Goal: Task Accomplishment & Management: Use online tool/utility

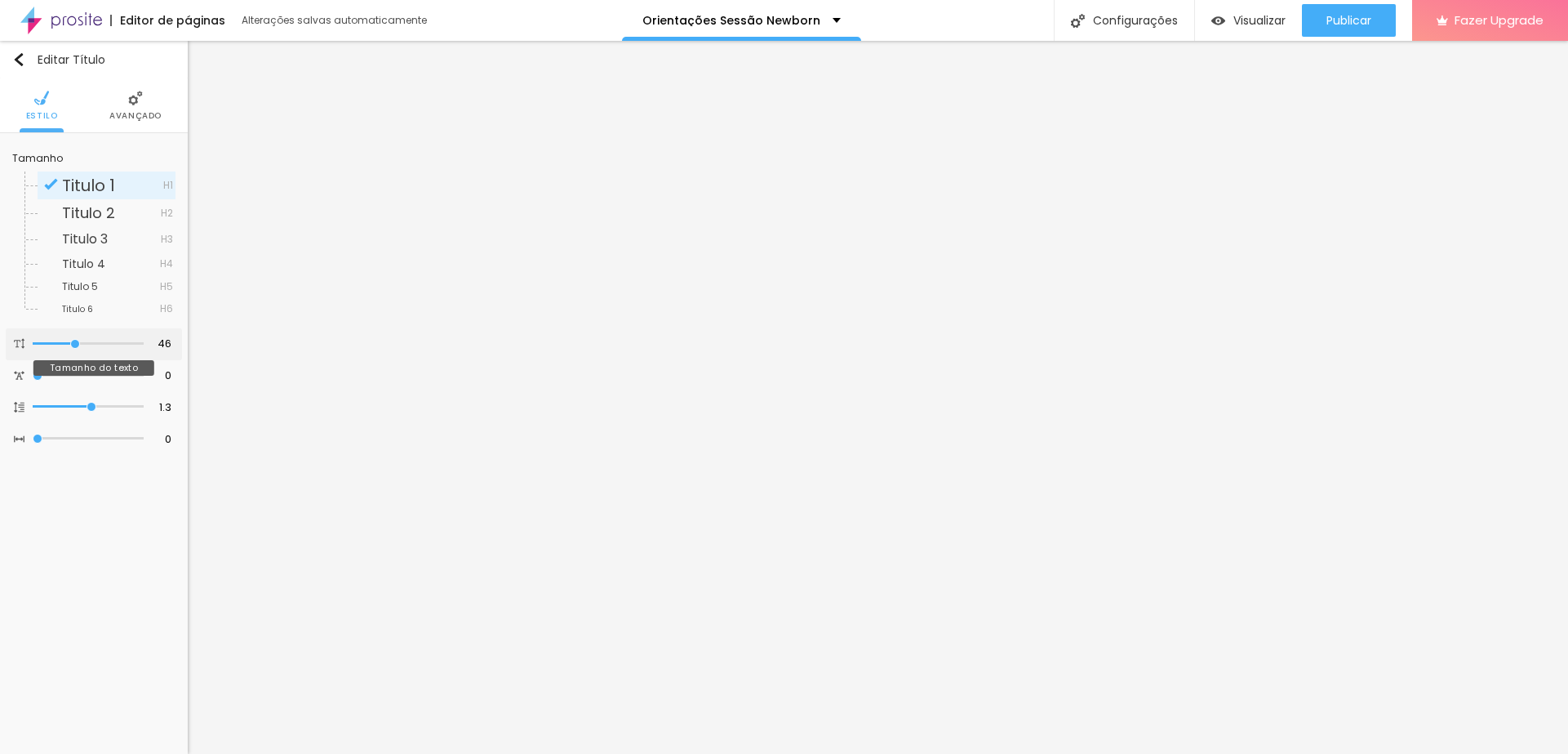
type input "45"
type input "35"
type input "33"
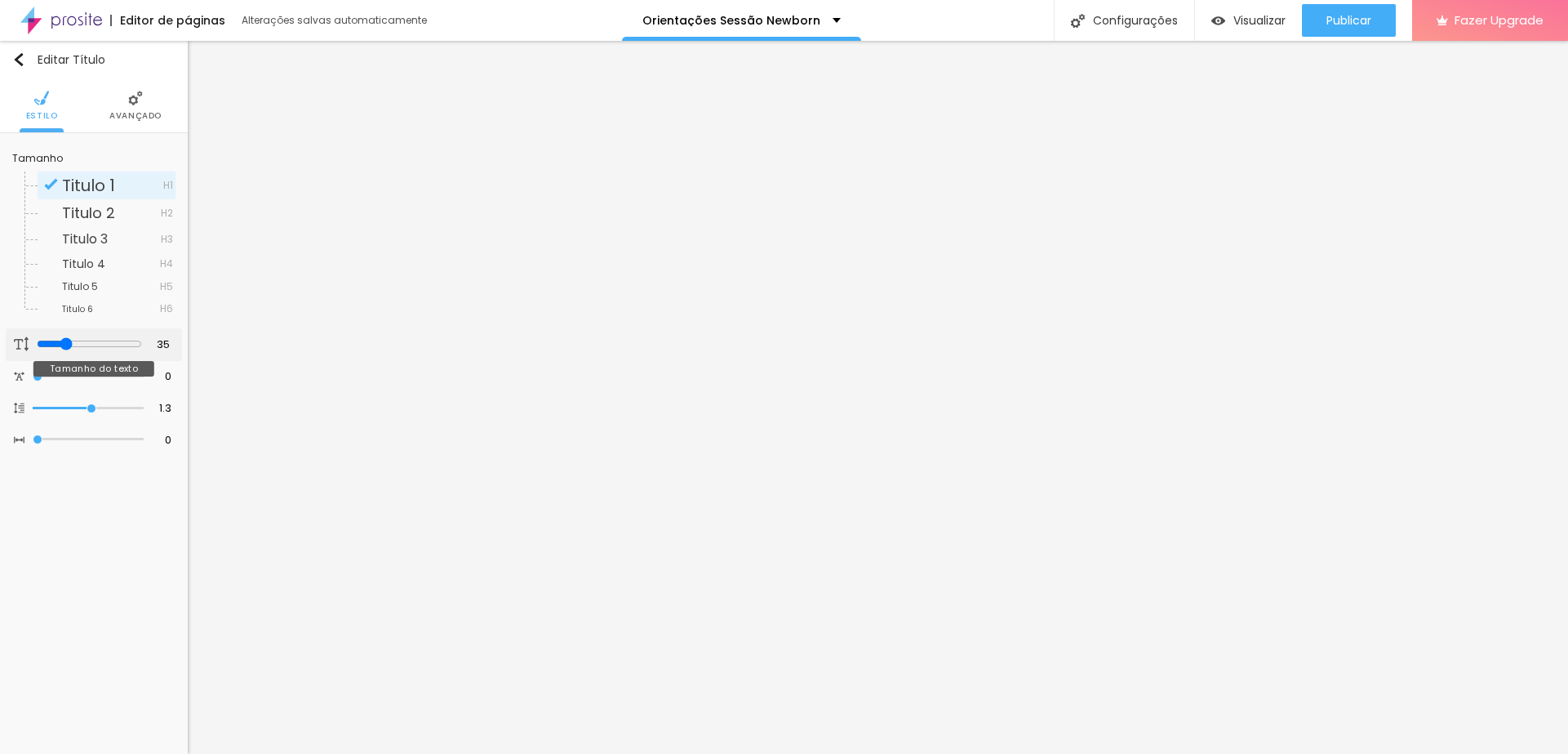
type input "33"
type input "29"
type input "26"
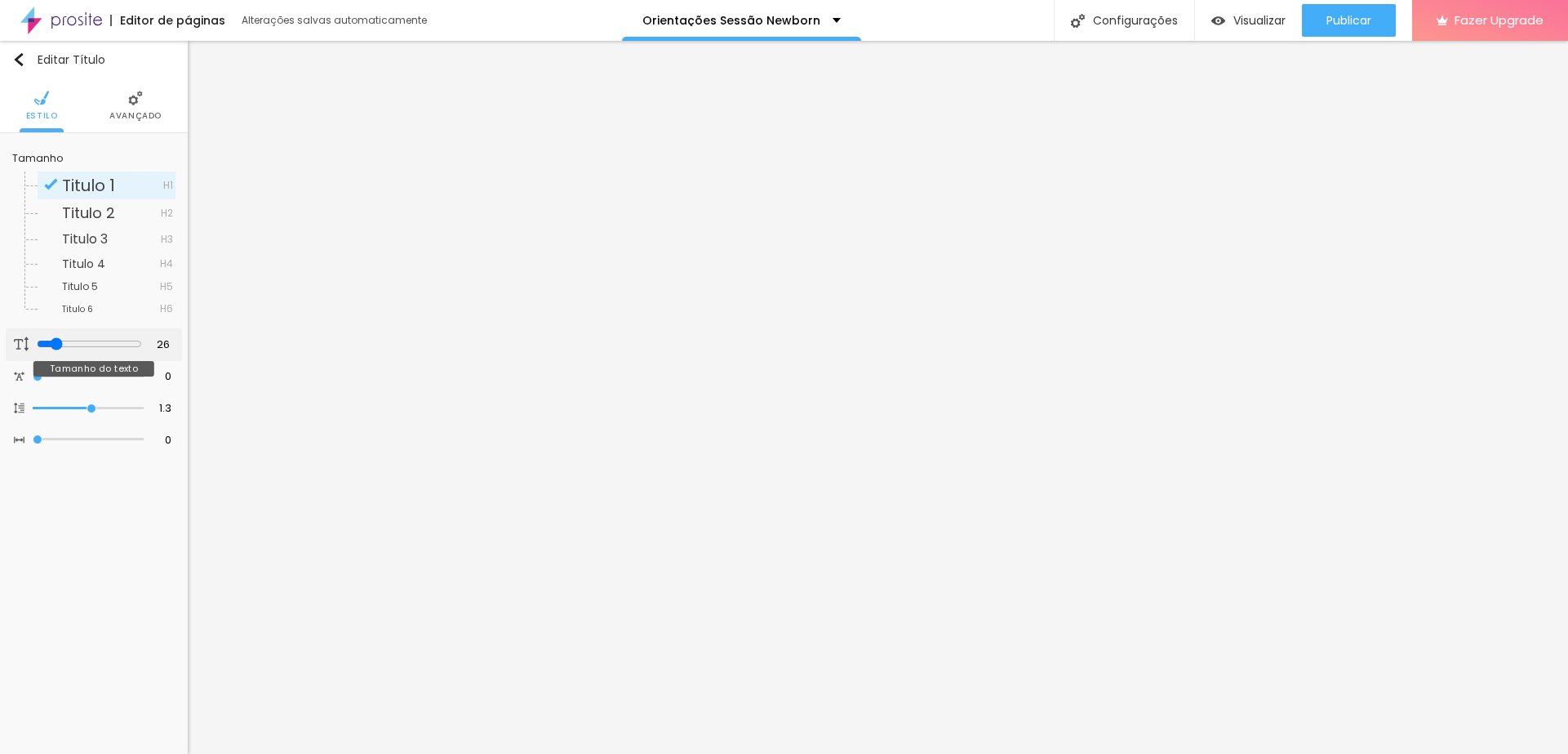
type input "25"
type input "24"
type input "22"
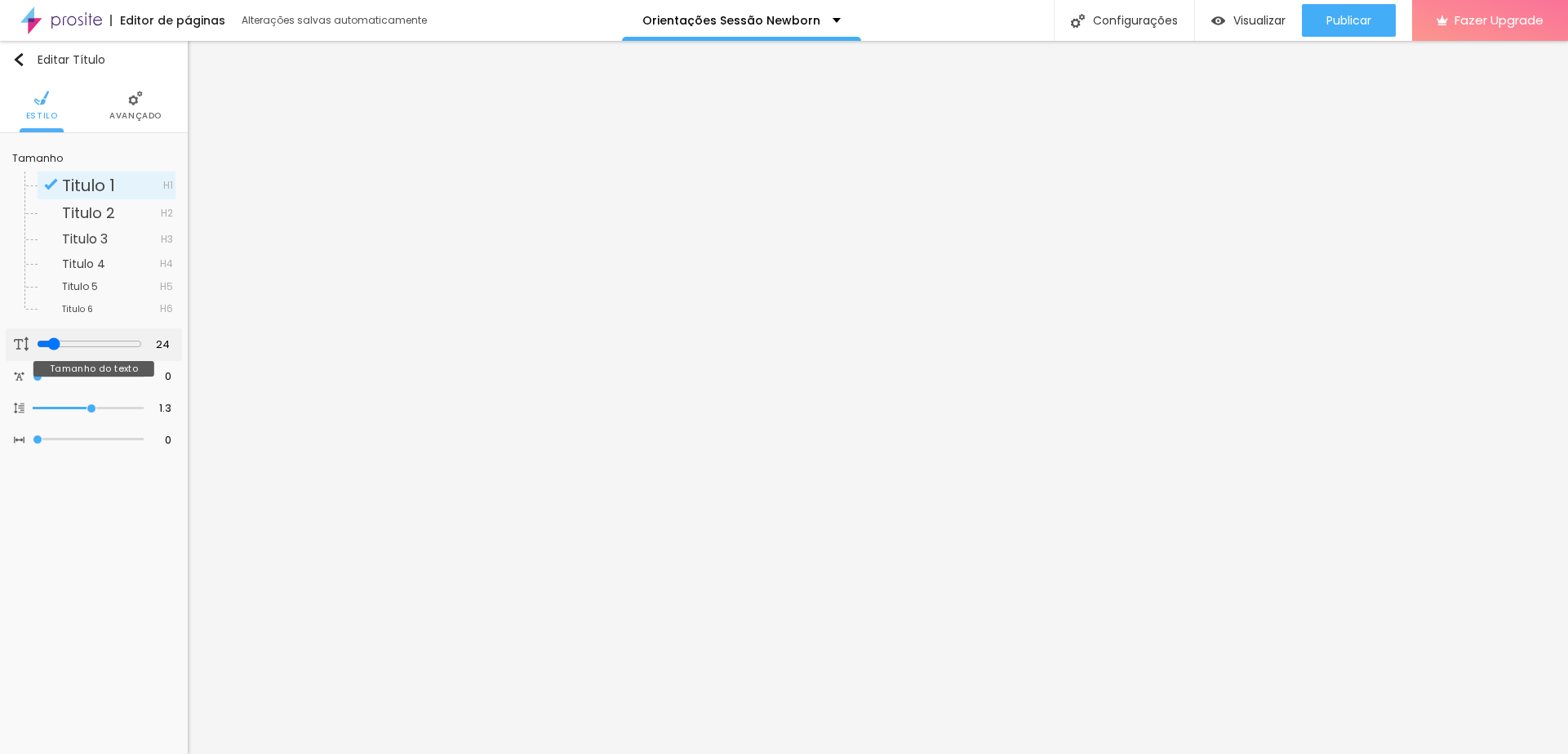
type input "22"
type input "21"
type input "20"
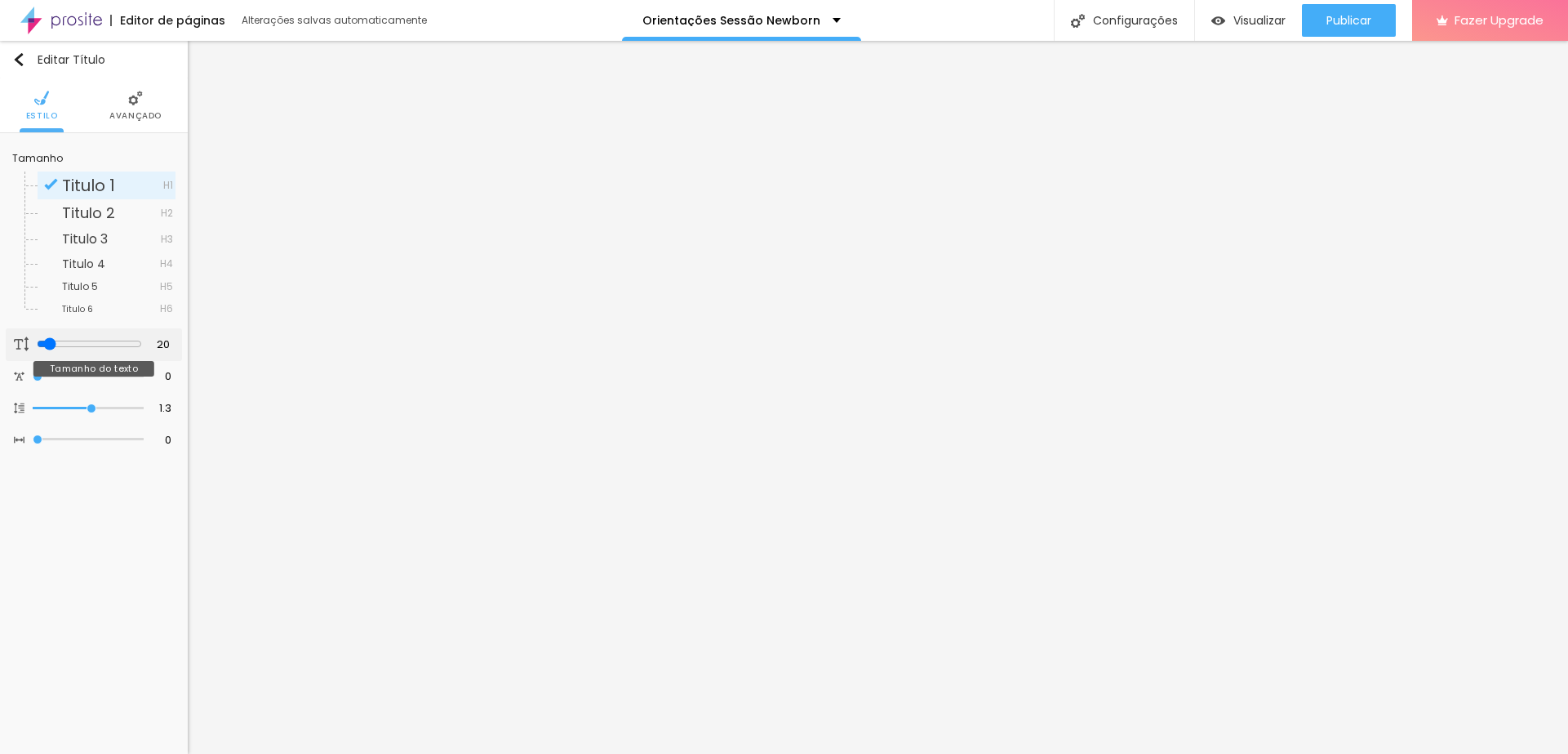
type input "19"
type input "18"
type input "20"
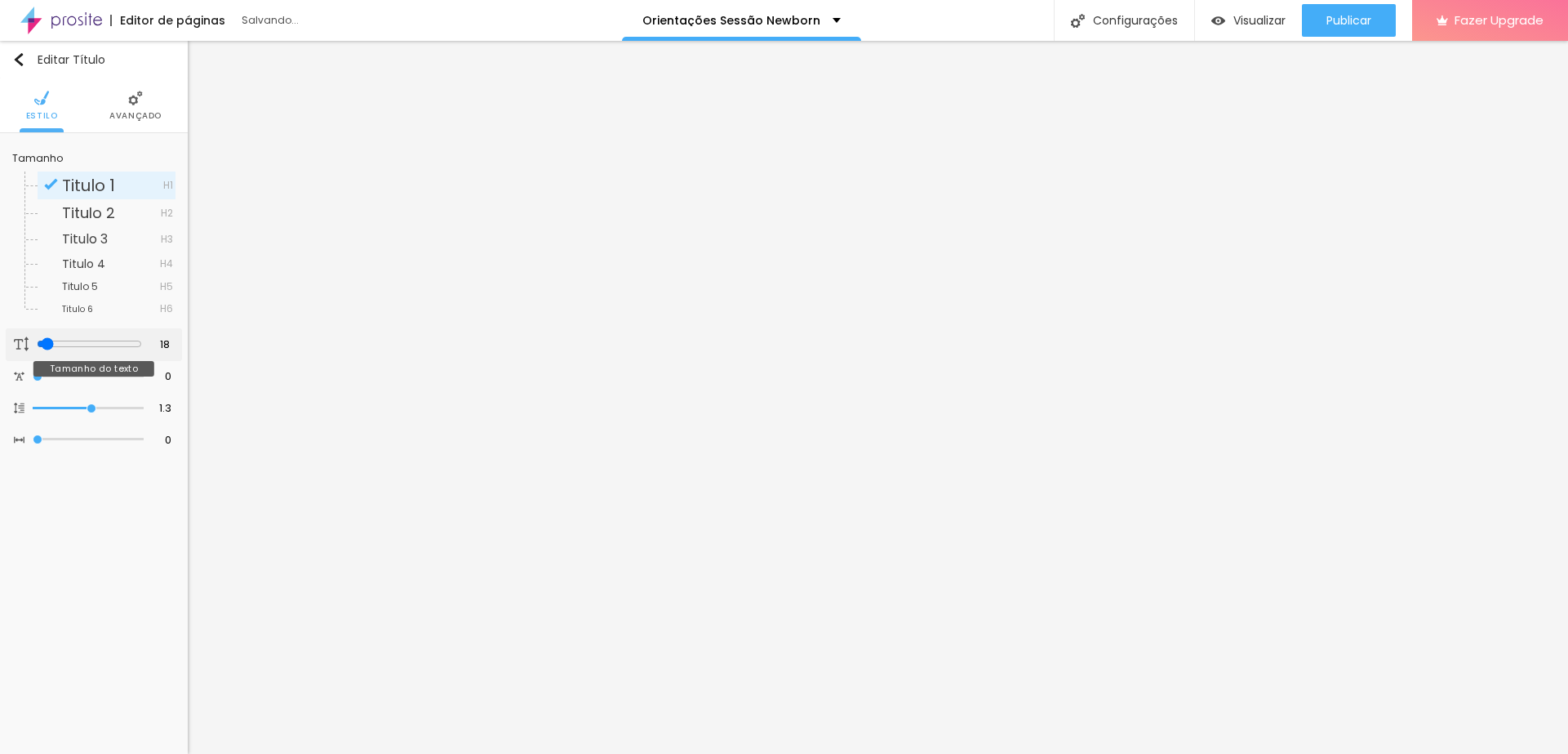
type input "20"
type input "22"
drag, startPoint x: 76, startPoint y: 341, endPoint x: 47, endPoint y: 341, distance: 29.0
type input "22"
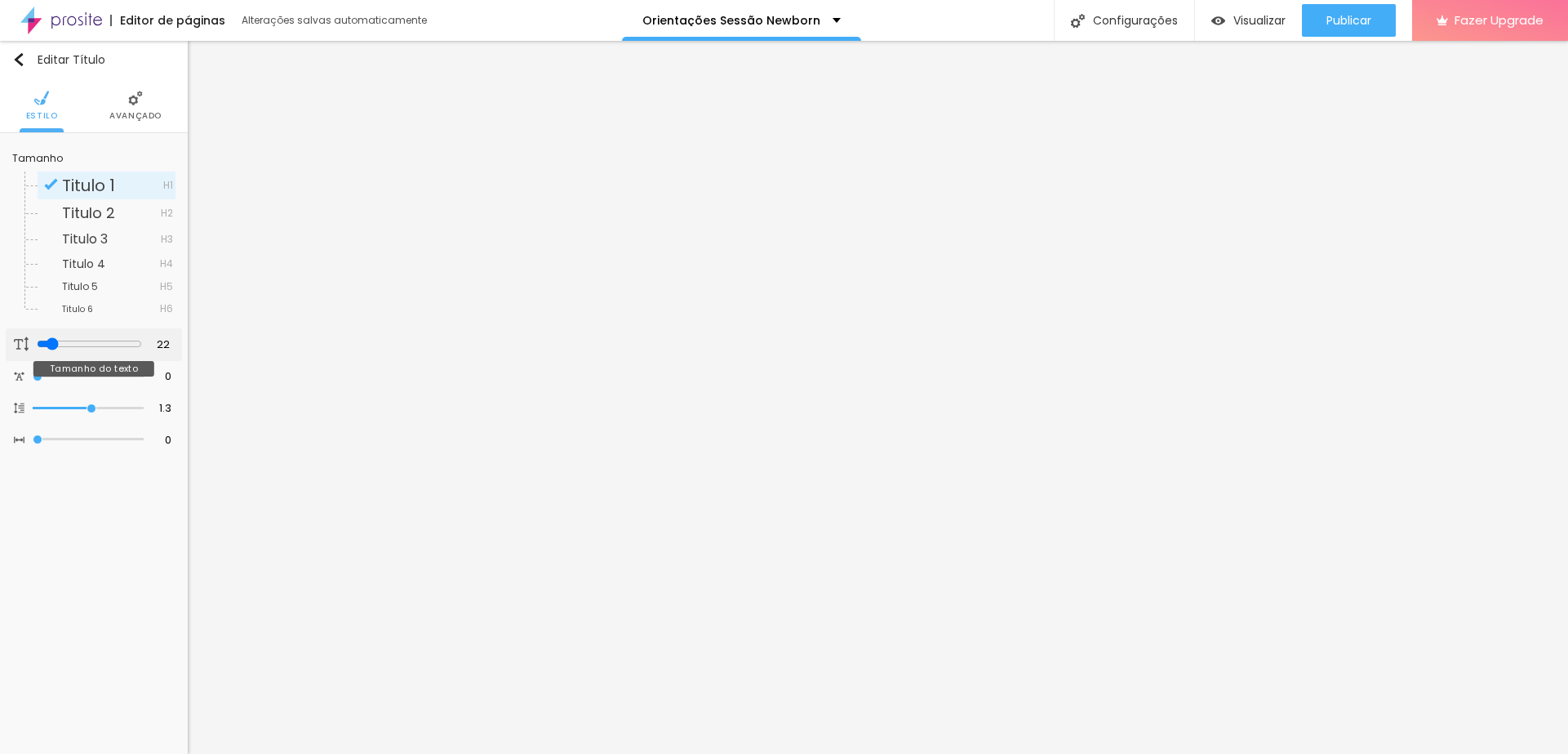
click at [47, 341] on input "range" at bounding box center [90, 343] width 106 height 13
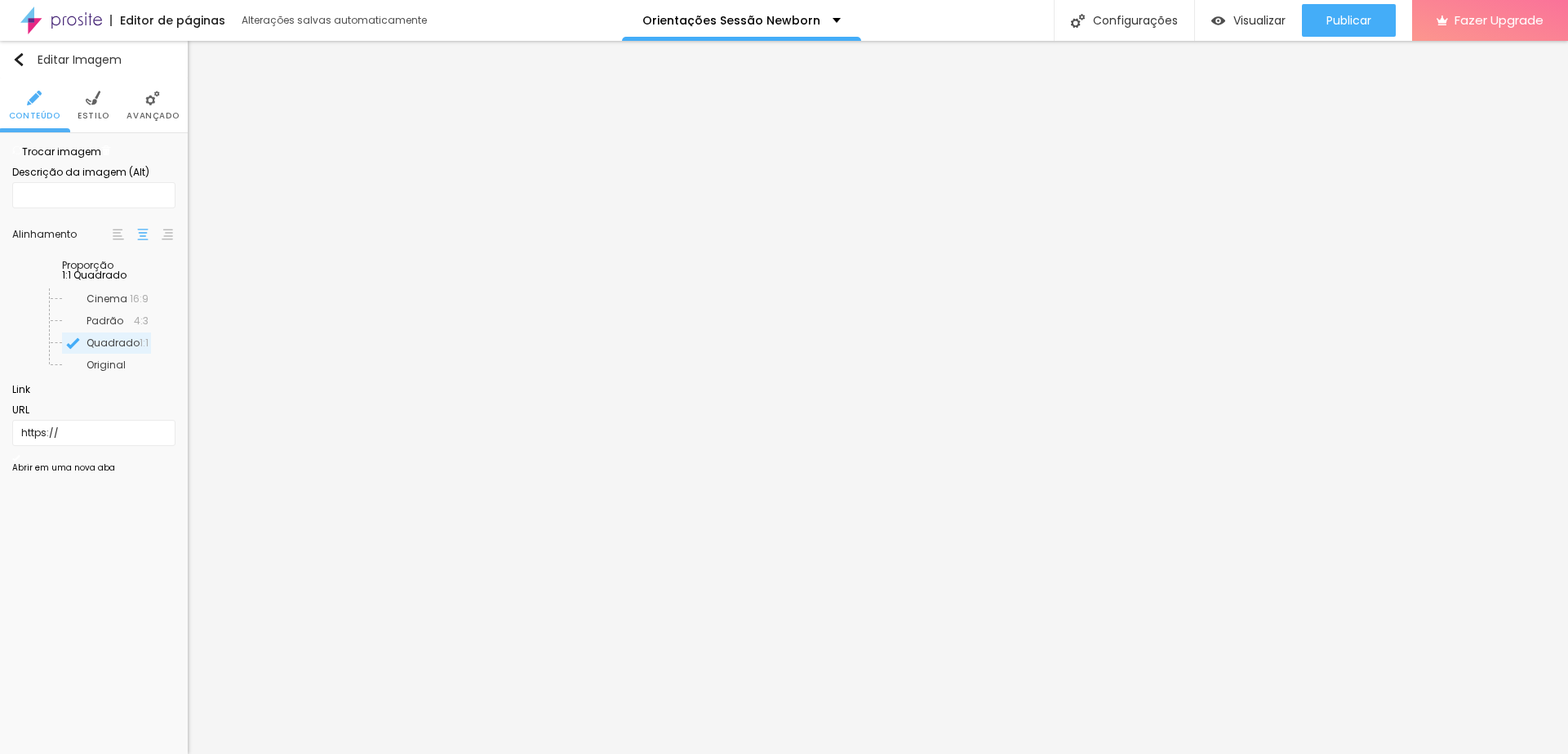
click at [96, 159] on span "Trocar imagem" at bounding box center [57, 152] width 89 height 14
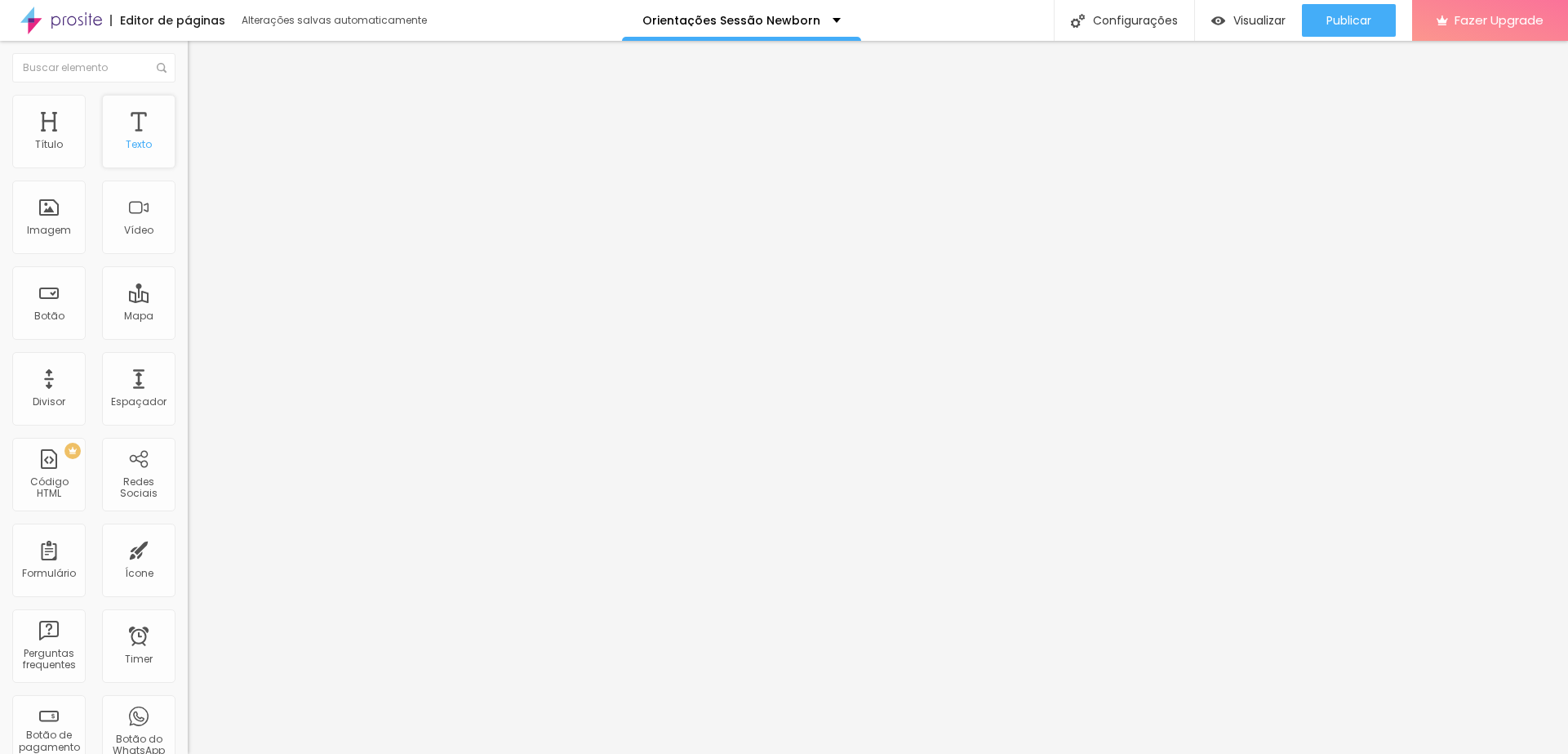
click at [138, 130] on div "Texto" at bounding box center [138, 131] width 73 height 73
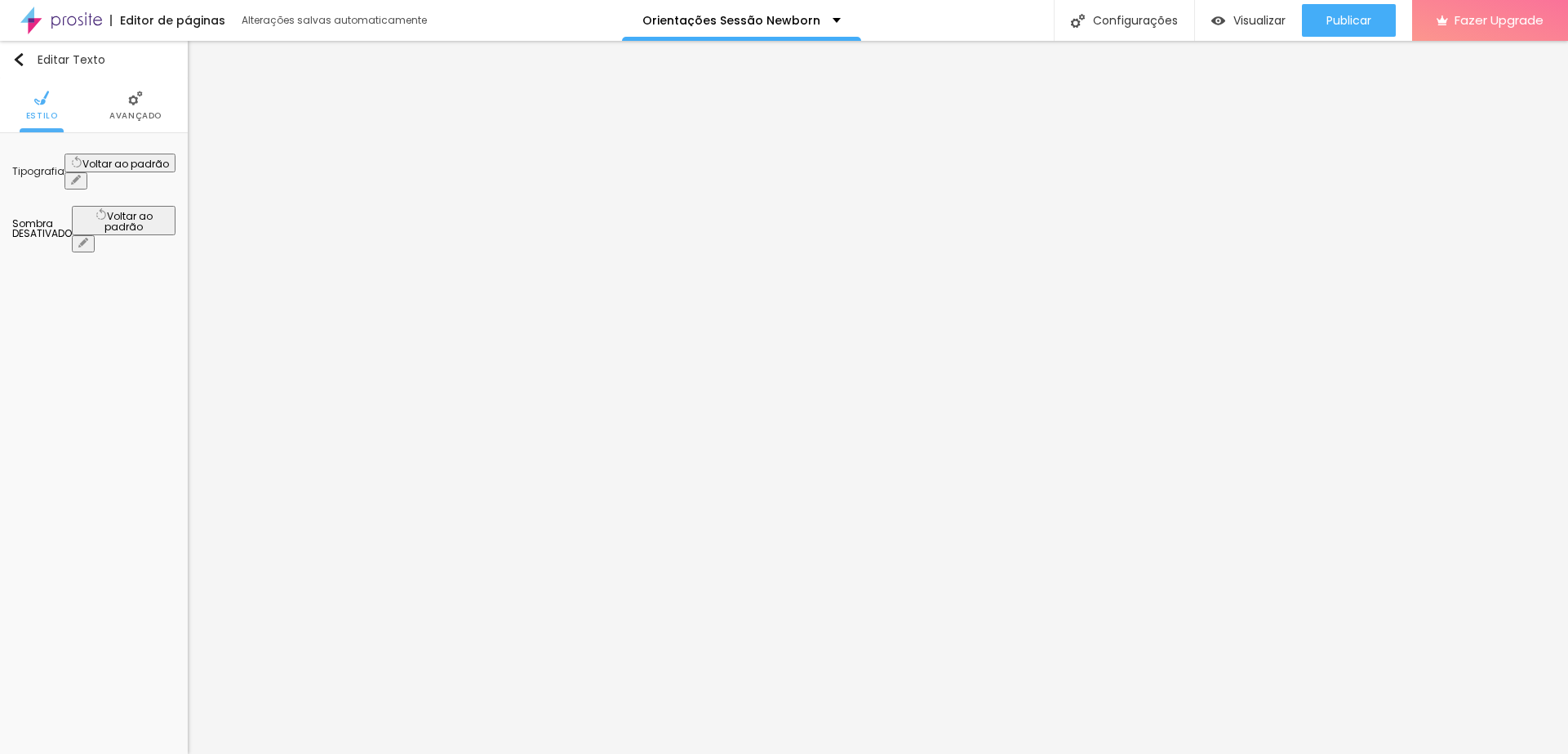
click at [138, 114] on span "Avançado" at bounding box center [135, 116] width 52 height 8
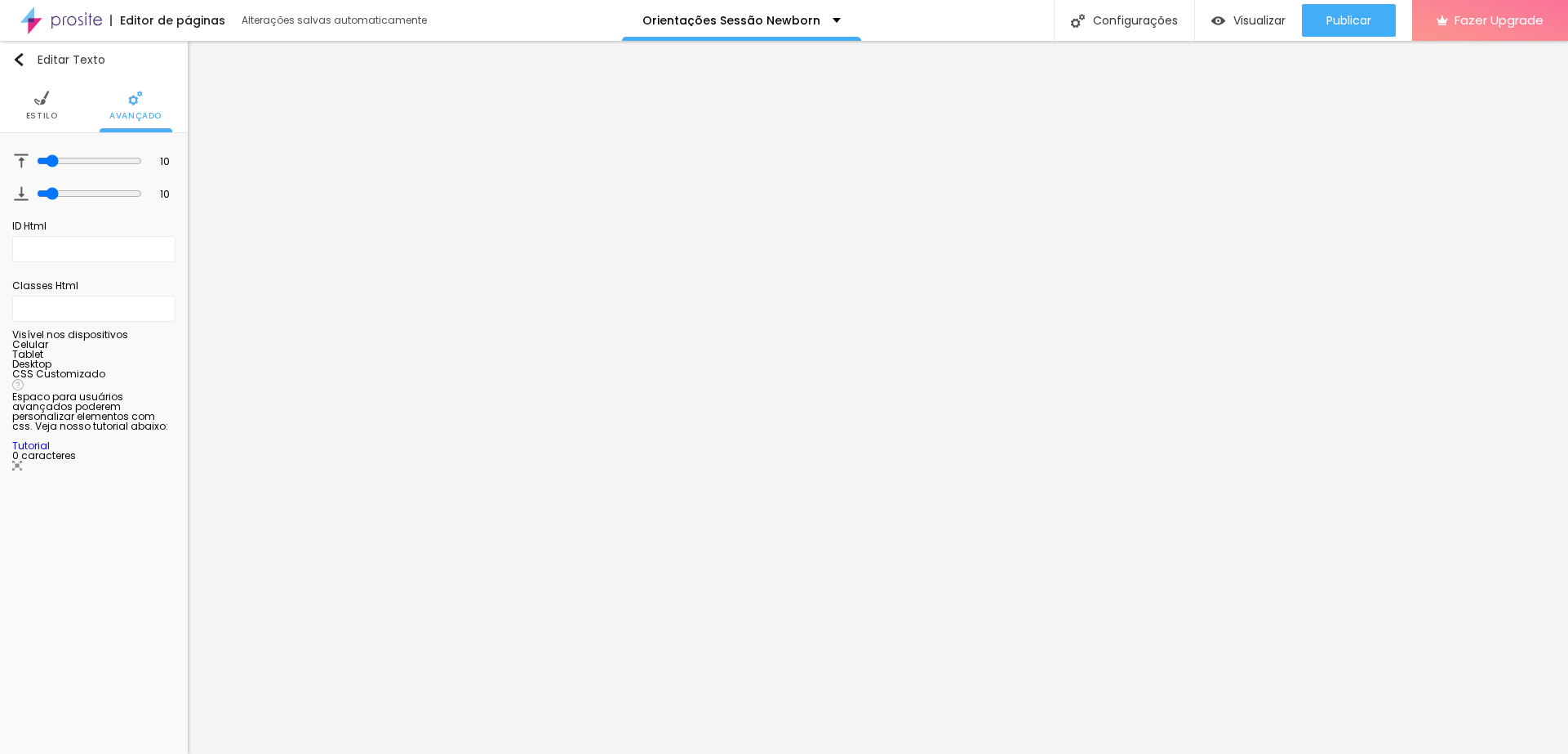
click at [46, 105] on img at bounding box center [41, 98] width 15 height 15
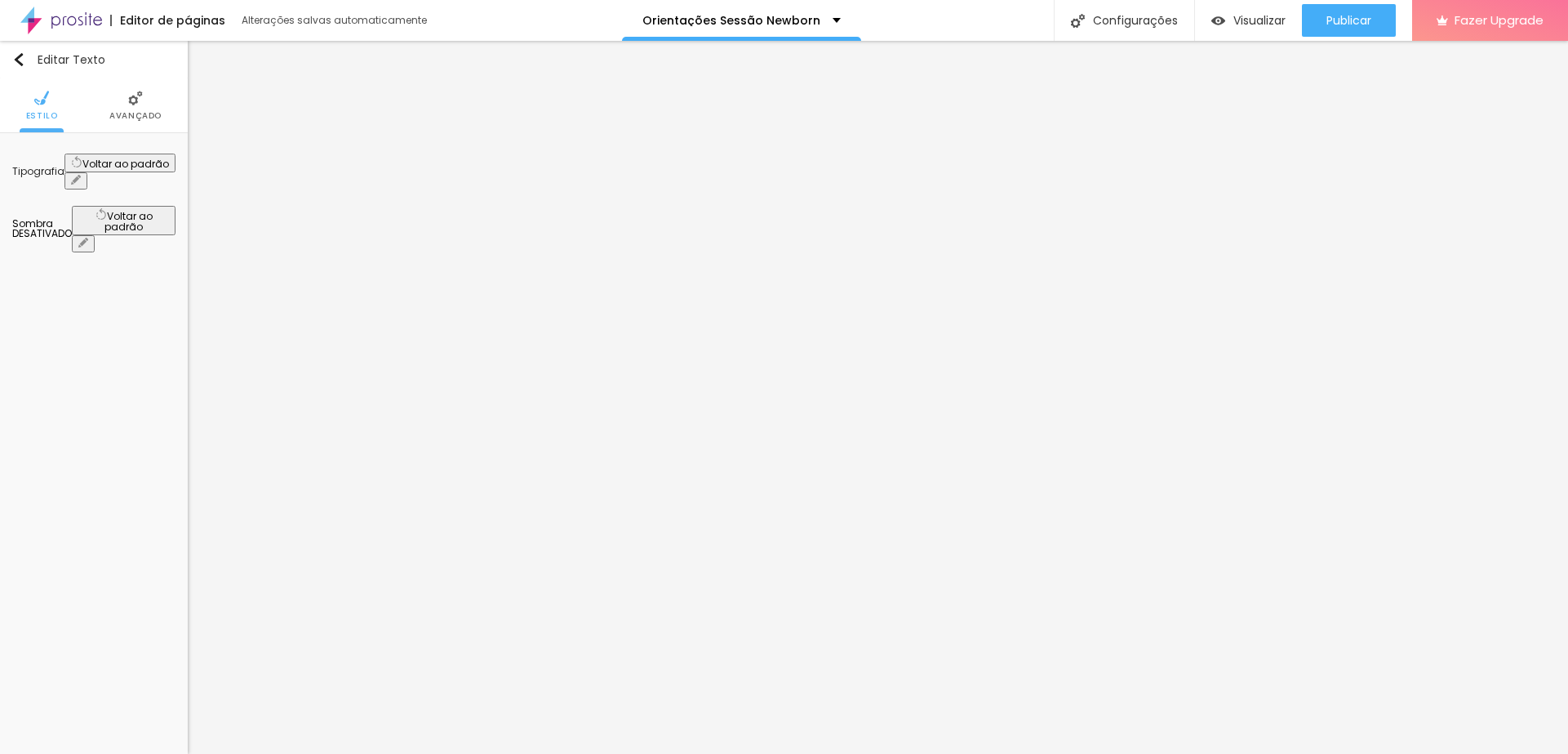
click at [81, 174] on icon "button" at bounding box center [76, 179] width 10 height 10
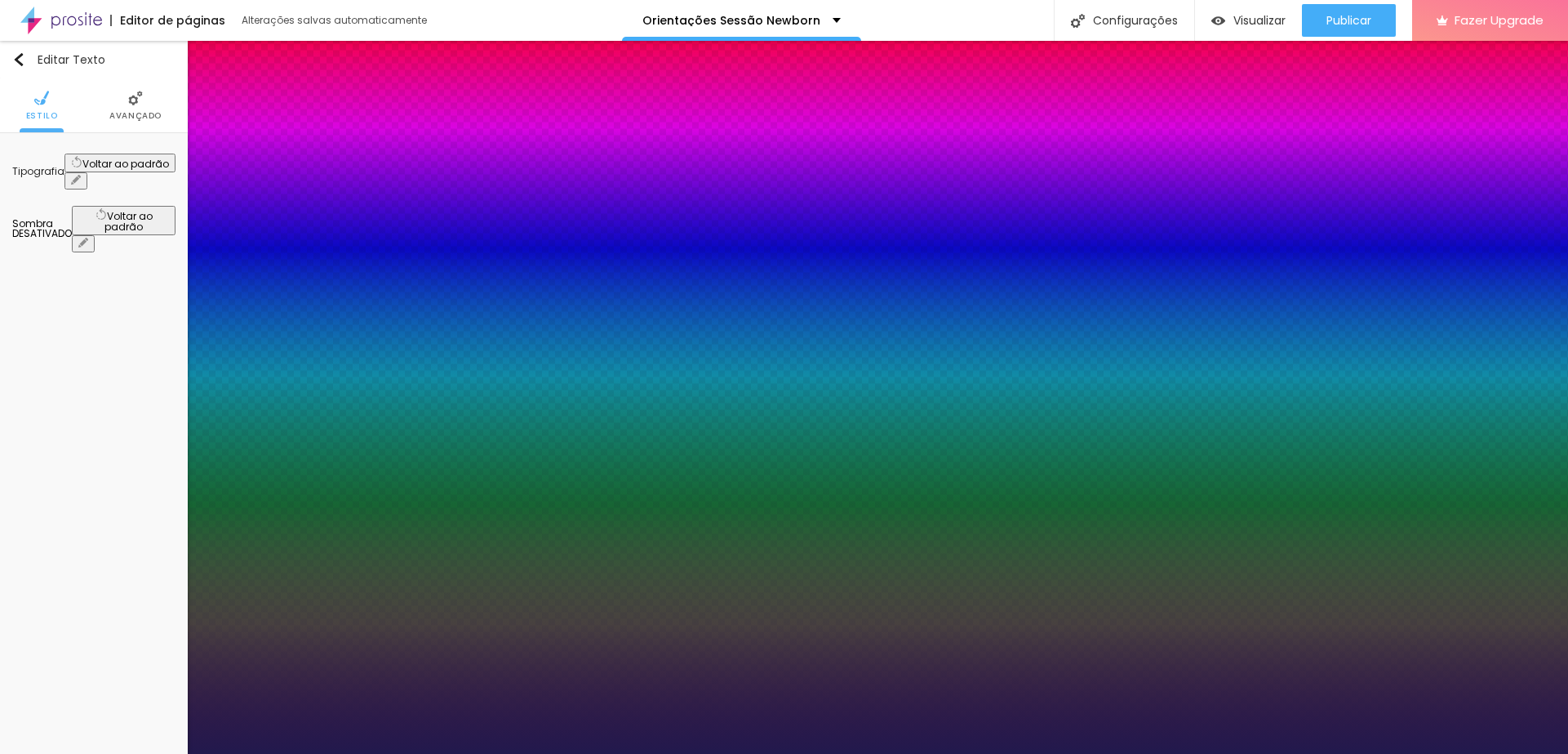
type input "1"
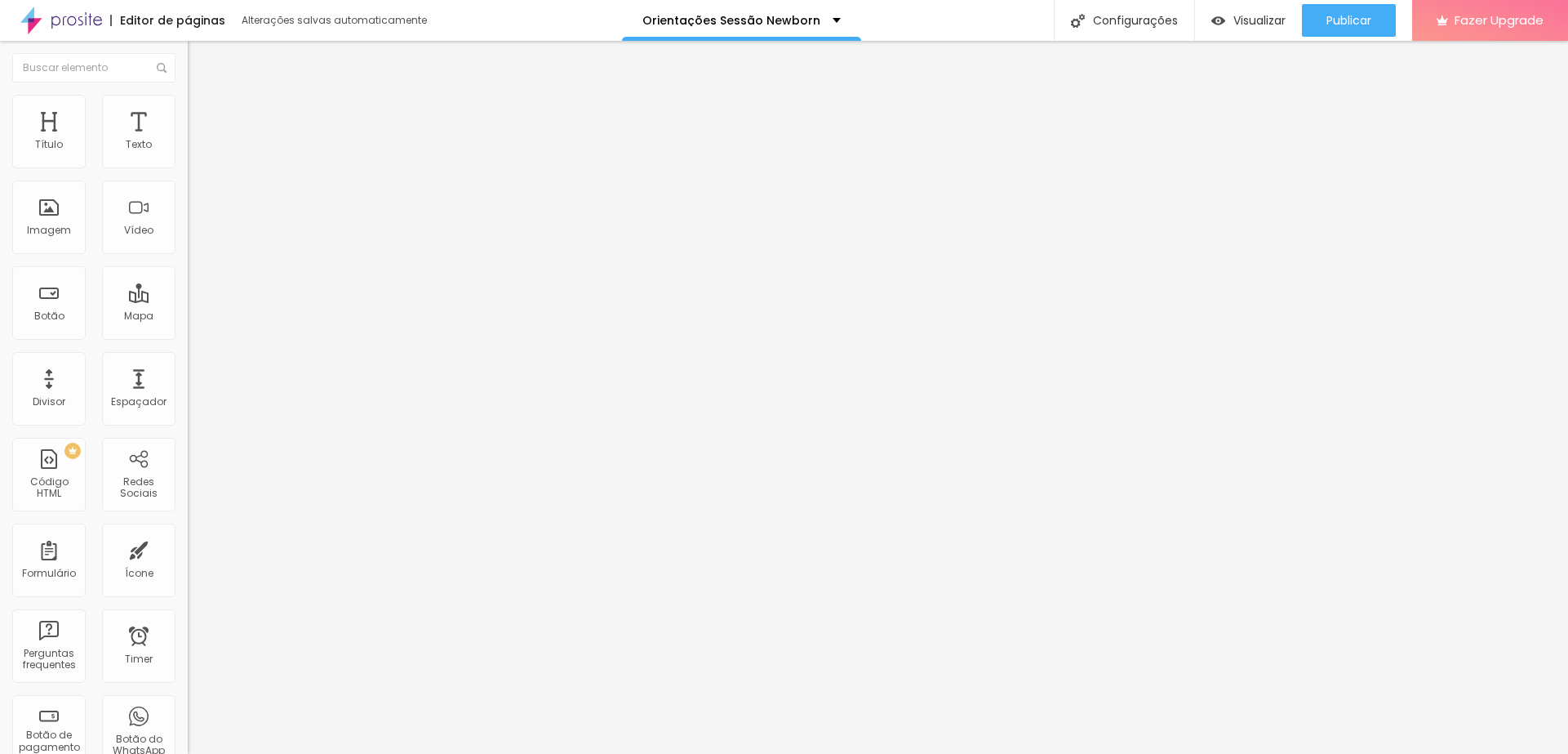
click at [289, 753] on div at bounding box center [784, 764] width 1568 height 0
click at [283, 753] on div at bounding box center [784, 764] width 1568 height 0
click at [278, 753] on div "Subindo 3/4 arquivos" at bounding box center [784, 759] width 1568 height 10
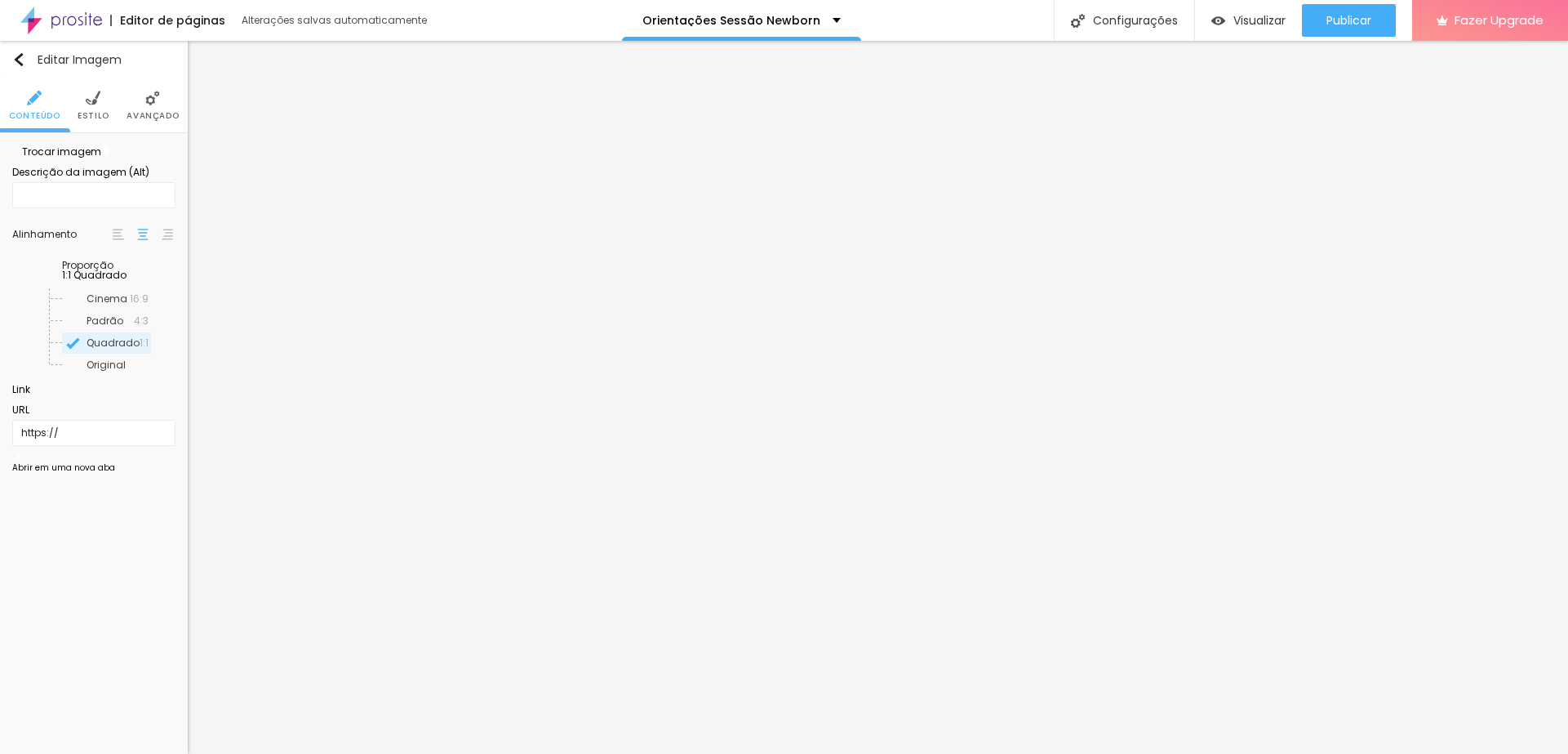
click at [88, 159] on span "Trocar imagem" at bounding box center [57, 152] width 89 height 14
click at [291, 753] on div "Subindo 3/5 arquivos" at bounding box center [784, 759] width 1568 height 10
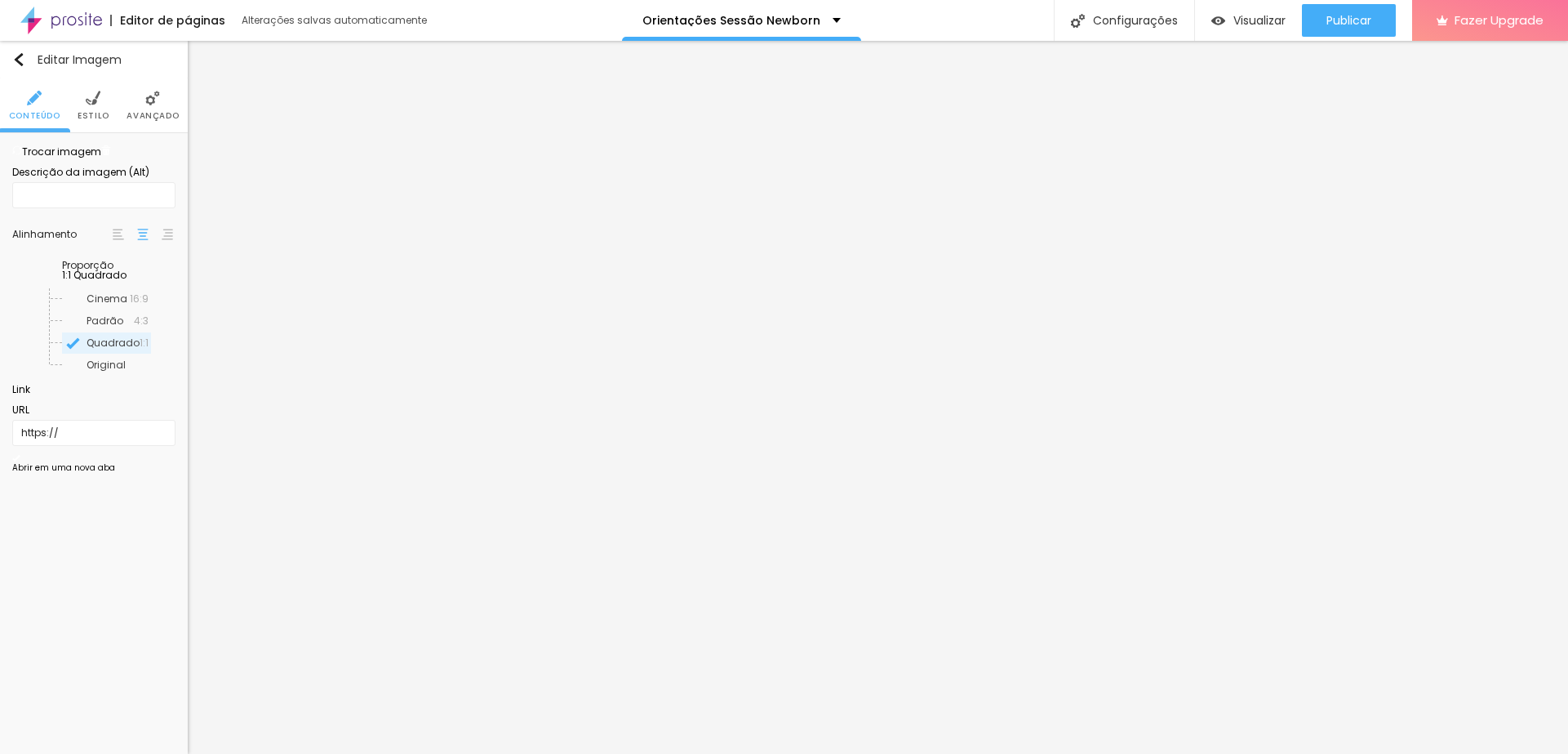
click at [20, 55] on img "button" at bounding box center [19, 59] width 13 height 13
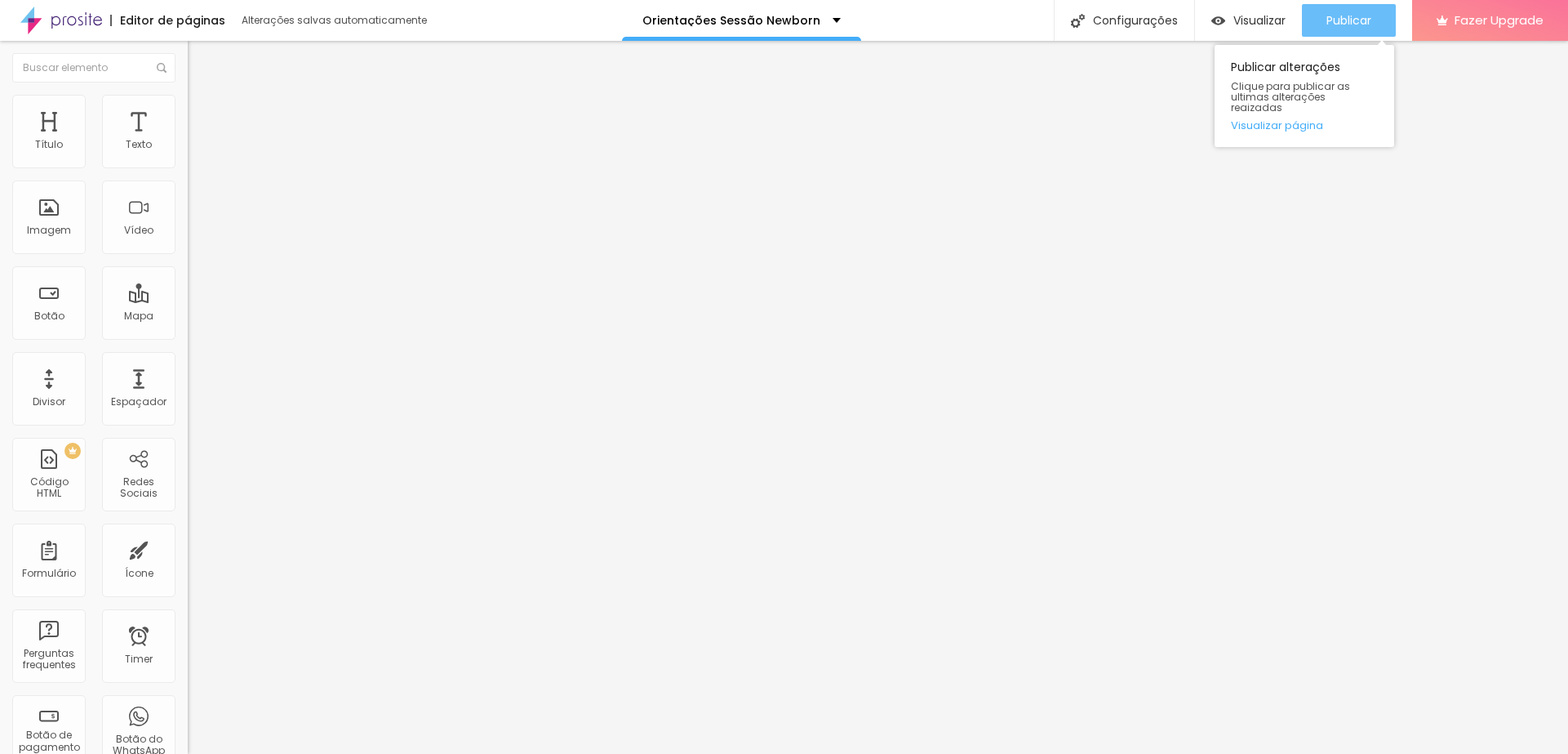
click at [1343, 14] on span "Publicar" at bounding box center [1349, 20] width 45 height 13
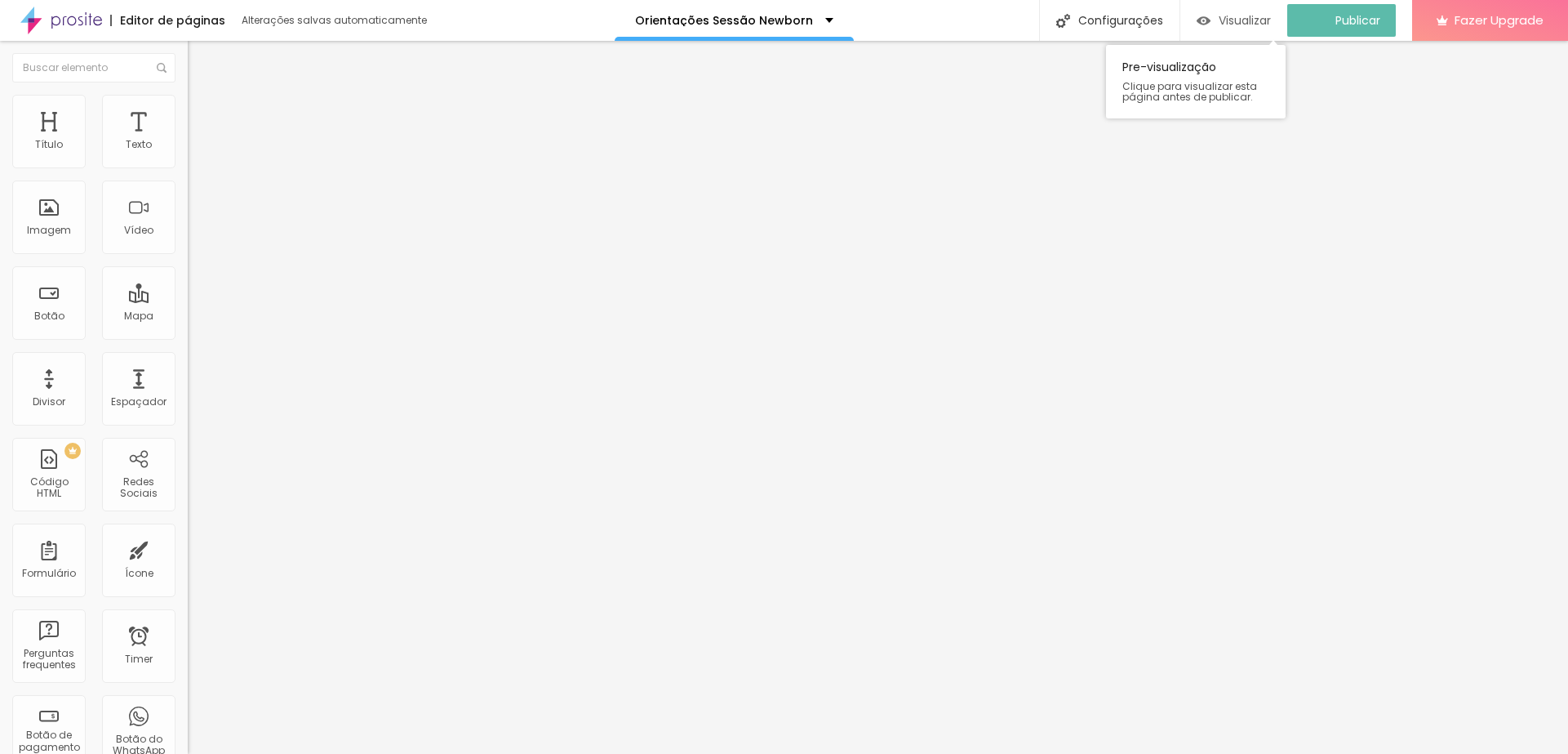
click at [1255, 24] on span "Visualizar" at bounding box center [1244, 20] width 52 height 13
click at [1251, 14] on span "Visualizar" at bounding box center [1259, 20] width 52 height 13
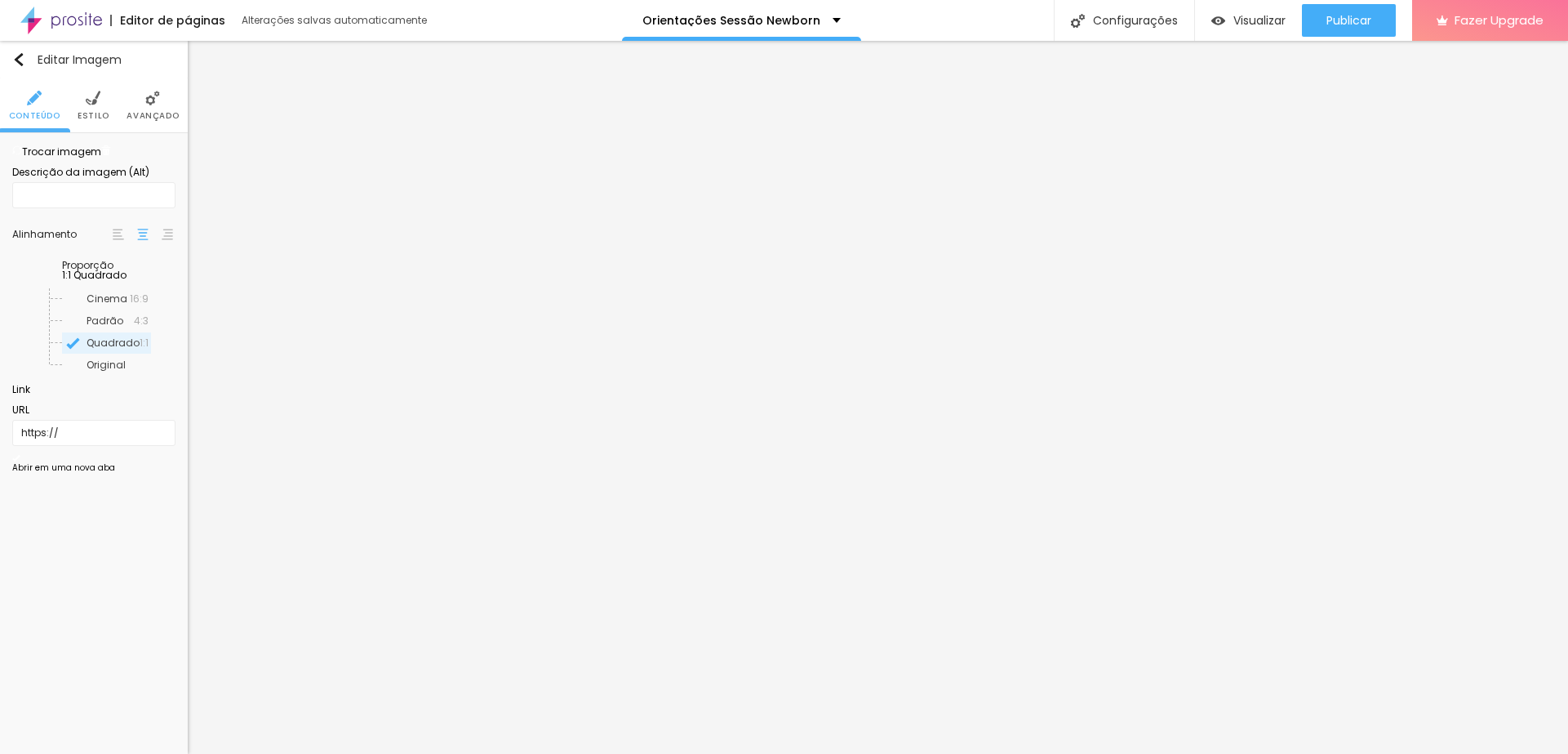
click at [111, 155] on img at bounding box center [106, 150] width 10 height 10
click at [117, 159] on span "Adicionar imagem" at bounding box center [66, 152] width 106 height 14
click at [91, 109] on li "Estilo" at bounding box center [93, 105] width 32 height 54
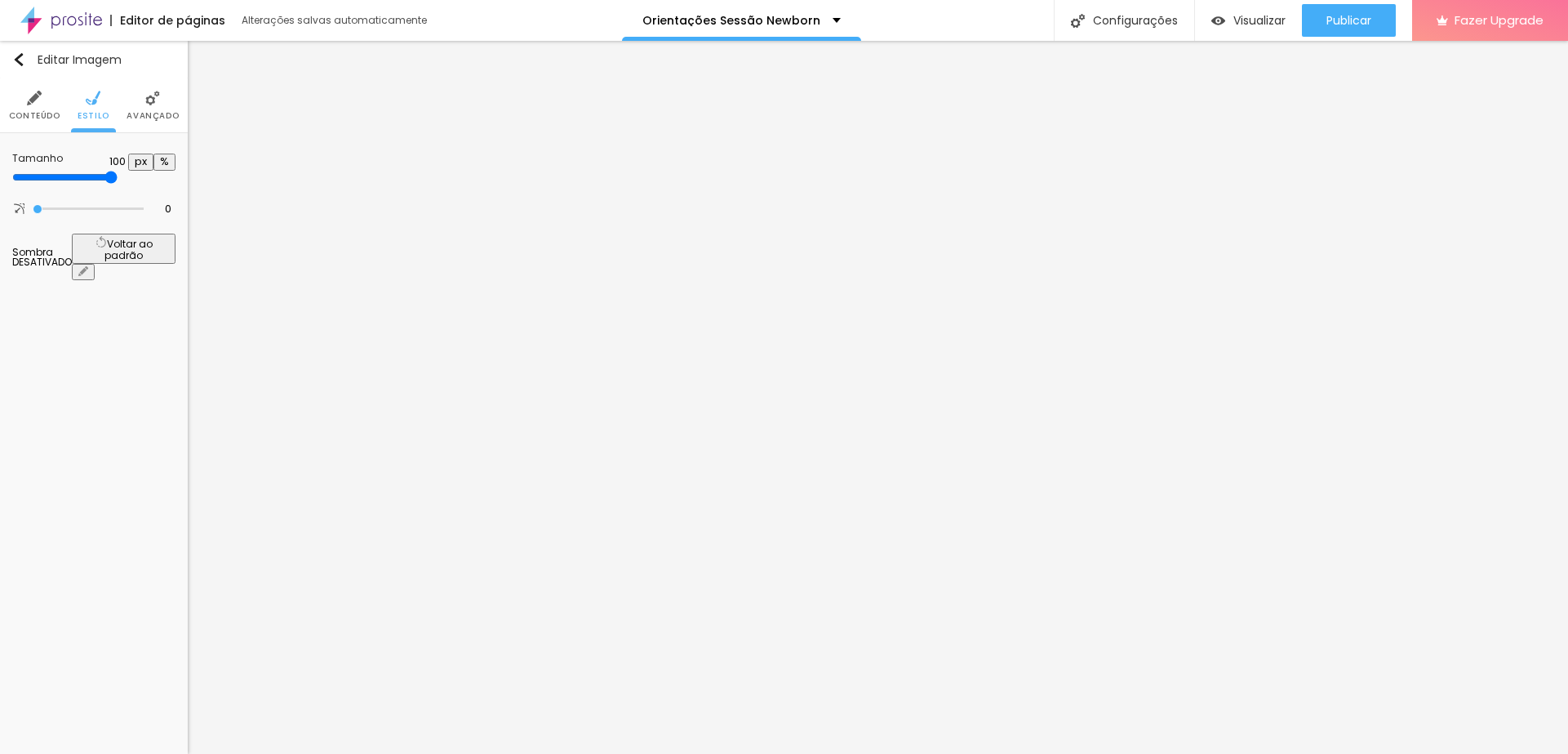
type input "95"
type input "85"
type input "80"
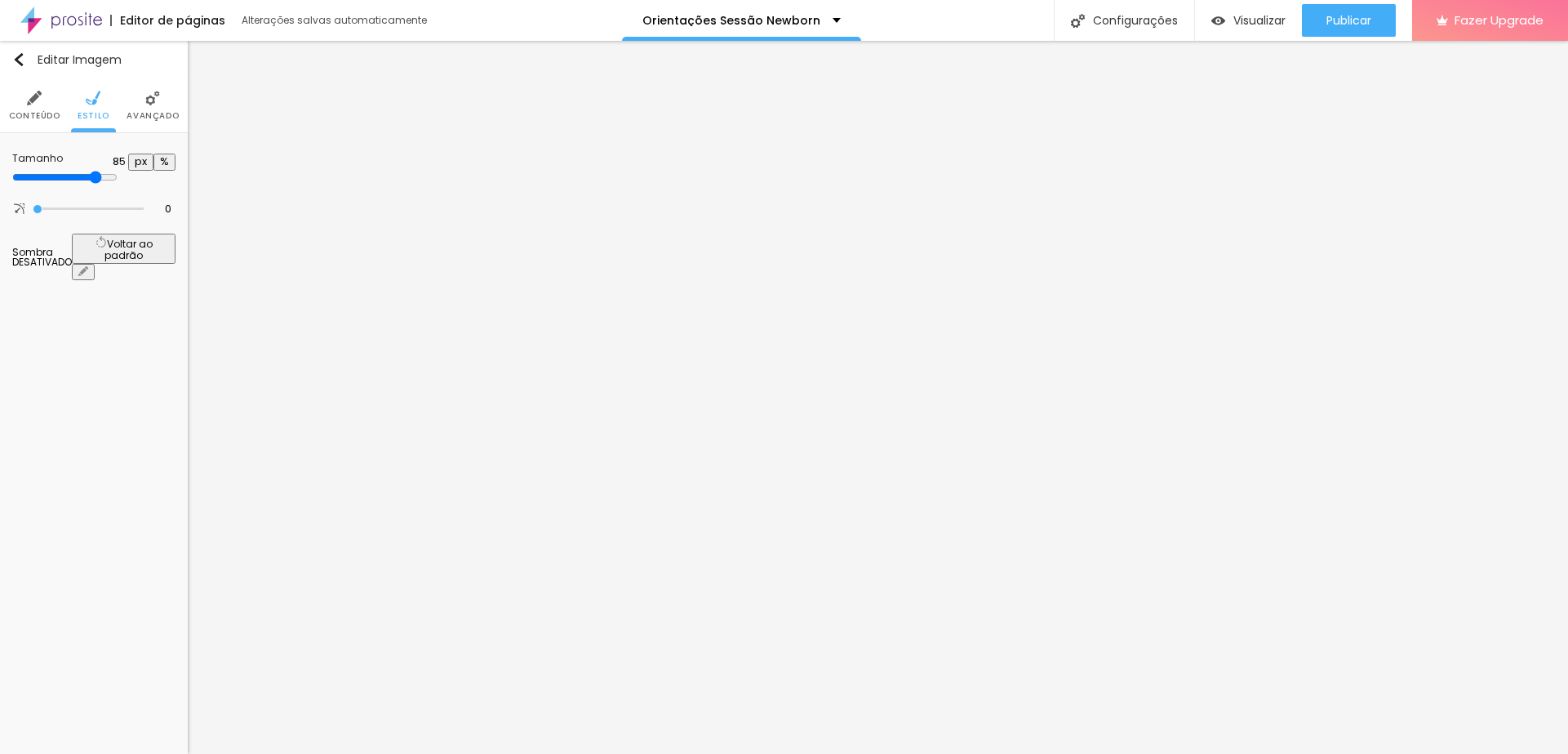
type input "80"
type input "75"
type input "80"
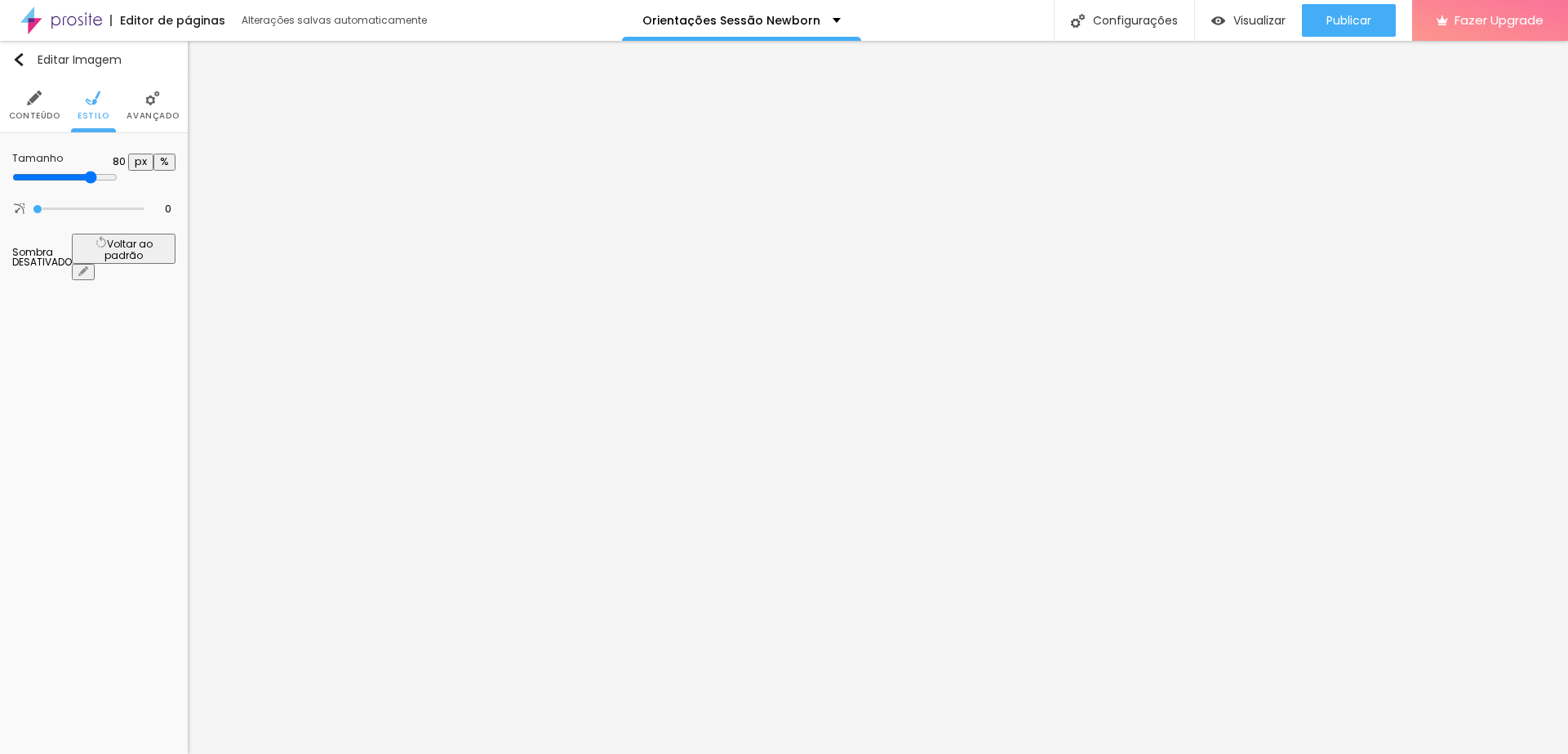
type input "85"
type input "90"
type input "95"
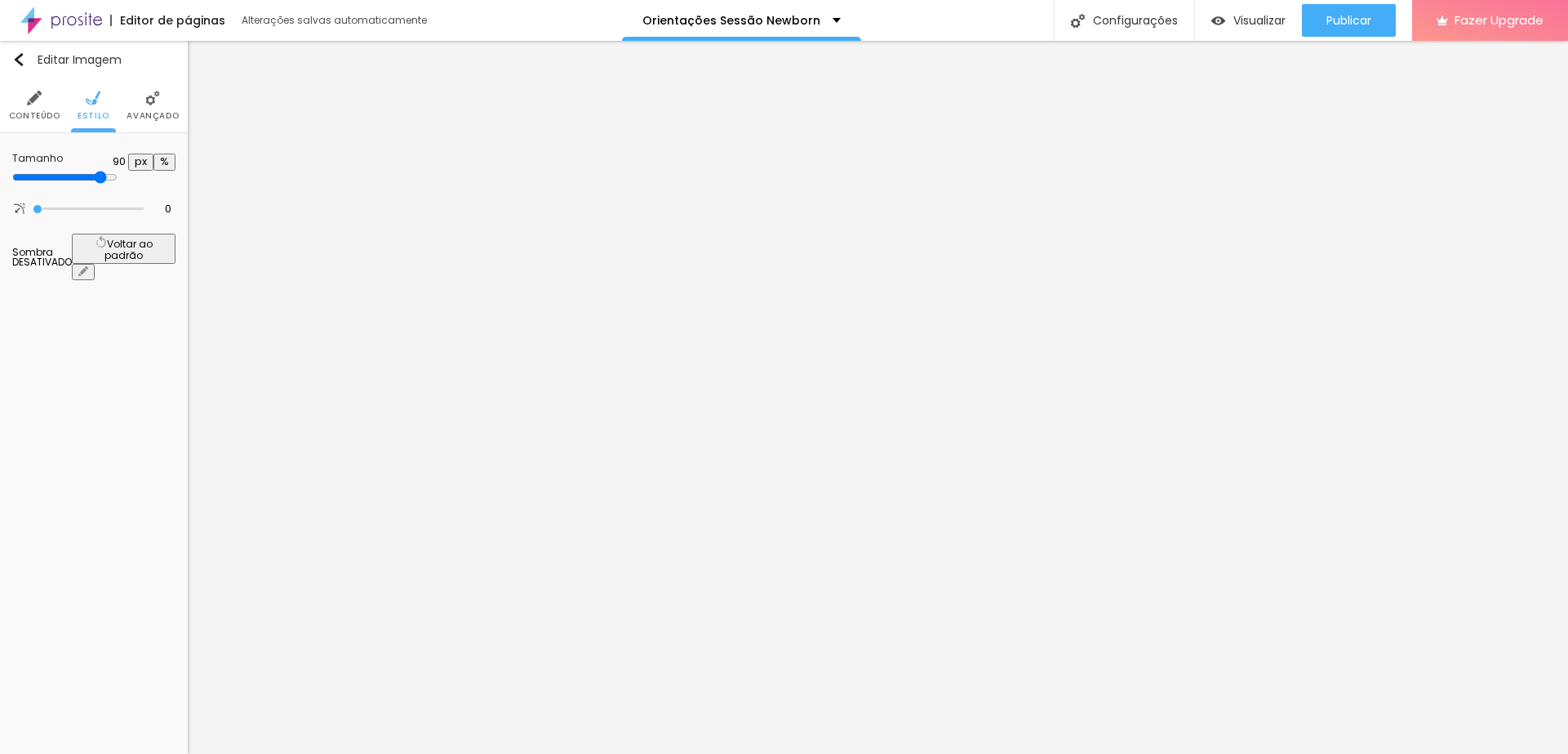
type input "95"
type input "100"
drag, startPoint x: 165, startPoint y: 174, endPoint x: 177, endPoint y: 182, distance: 14.4
click at [117, 182] on input "range" at bounding box center [66, 176] width 106 height 13
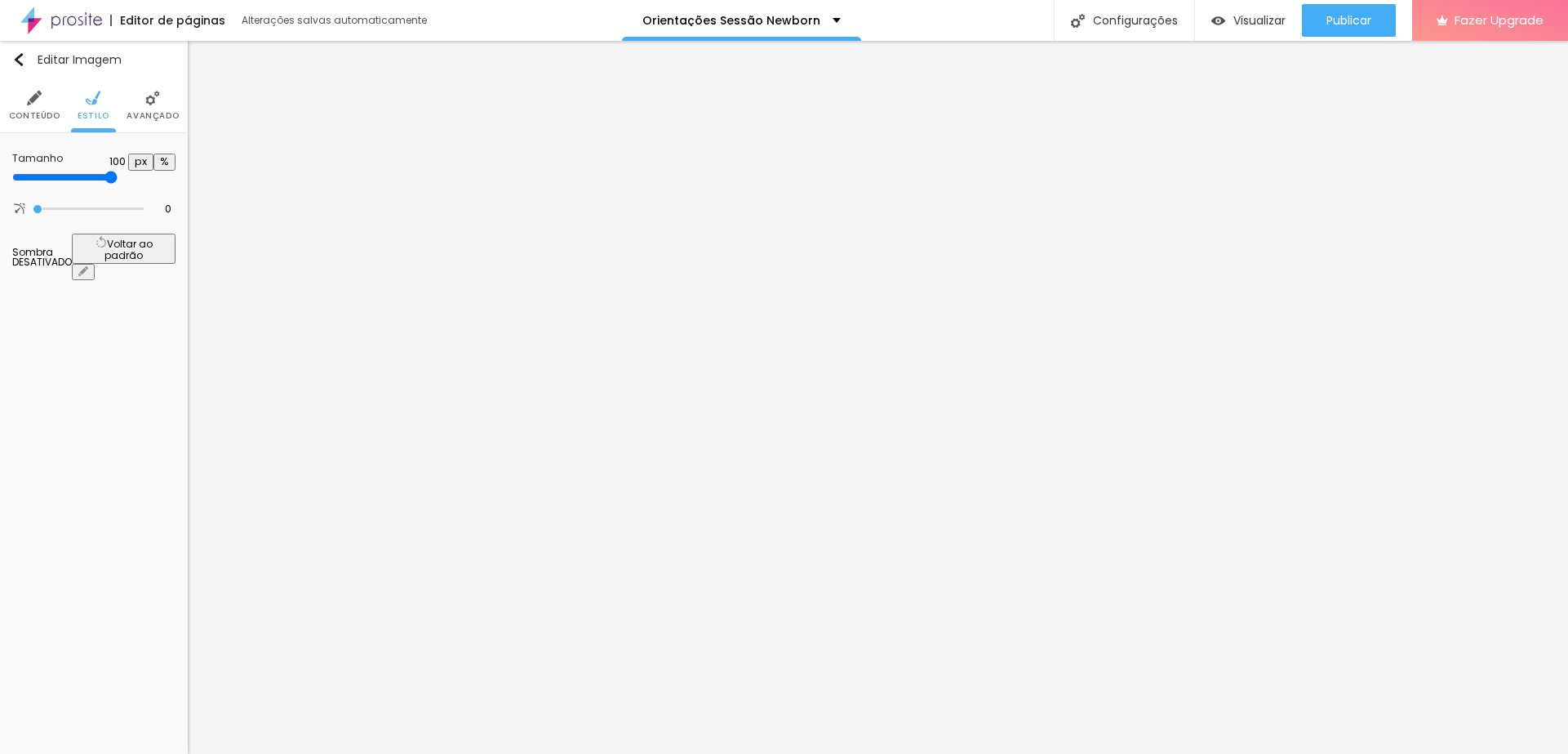
click at [167, 106] on li "Avançado" at bounding box center [152, 105] width 52 height 54
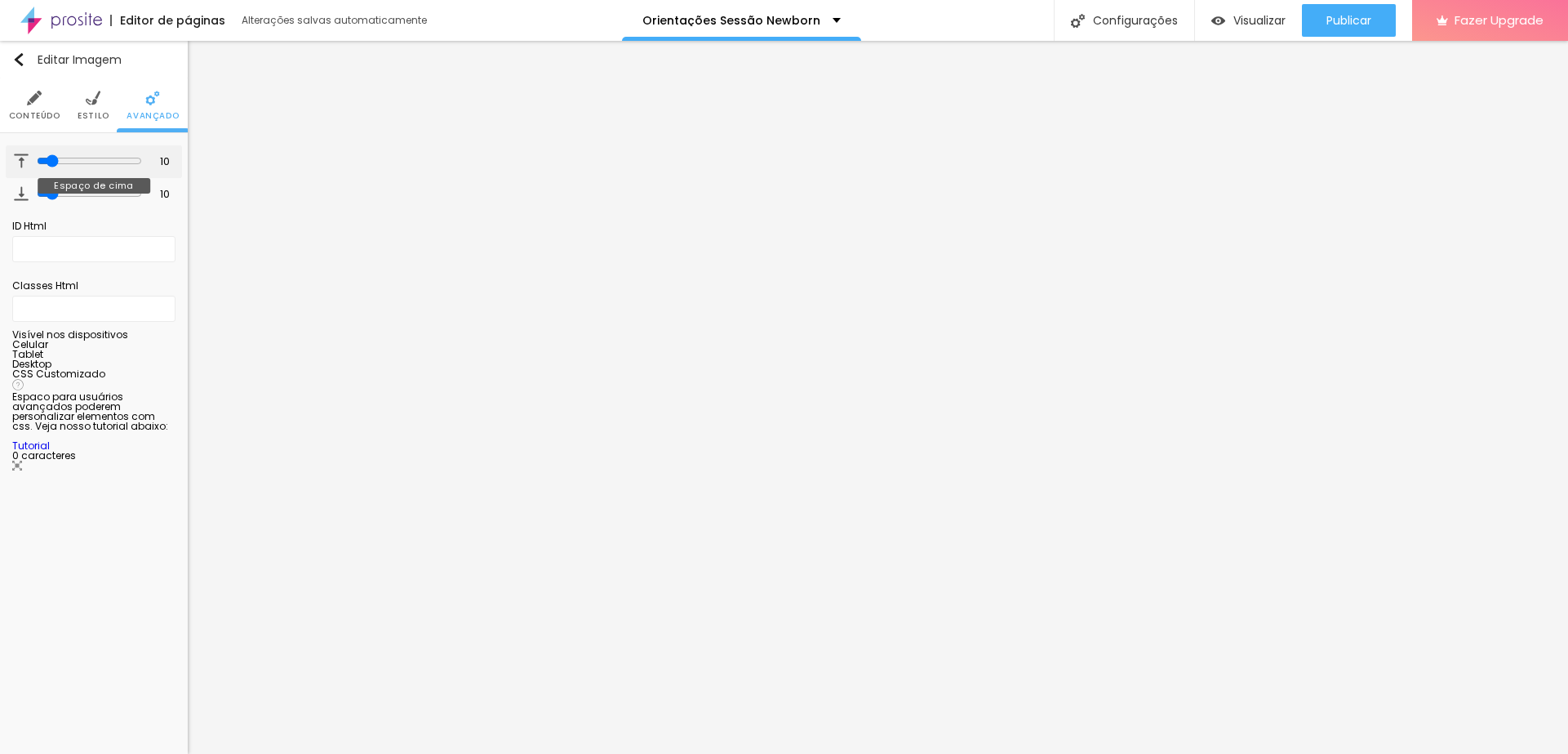
type input "14"
type input "15"
type input "16"
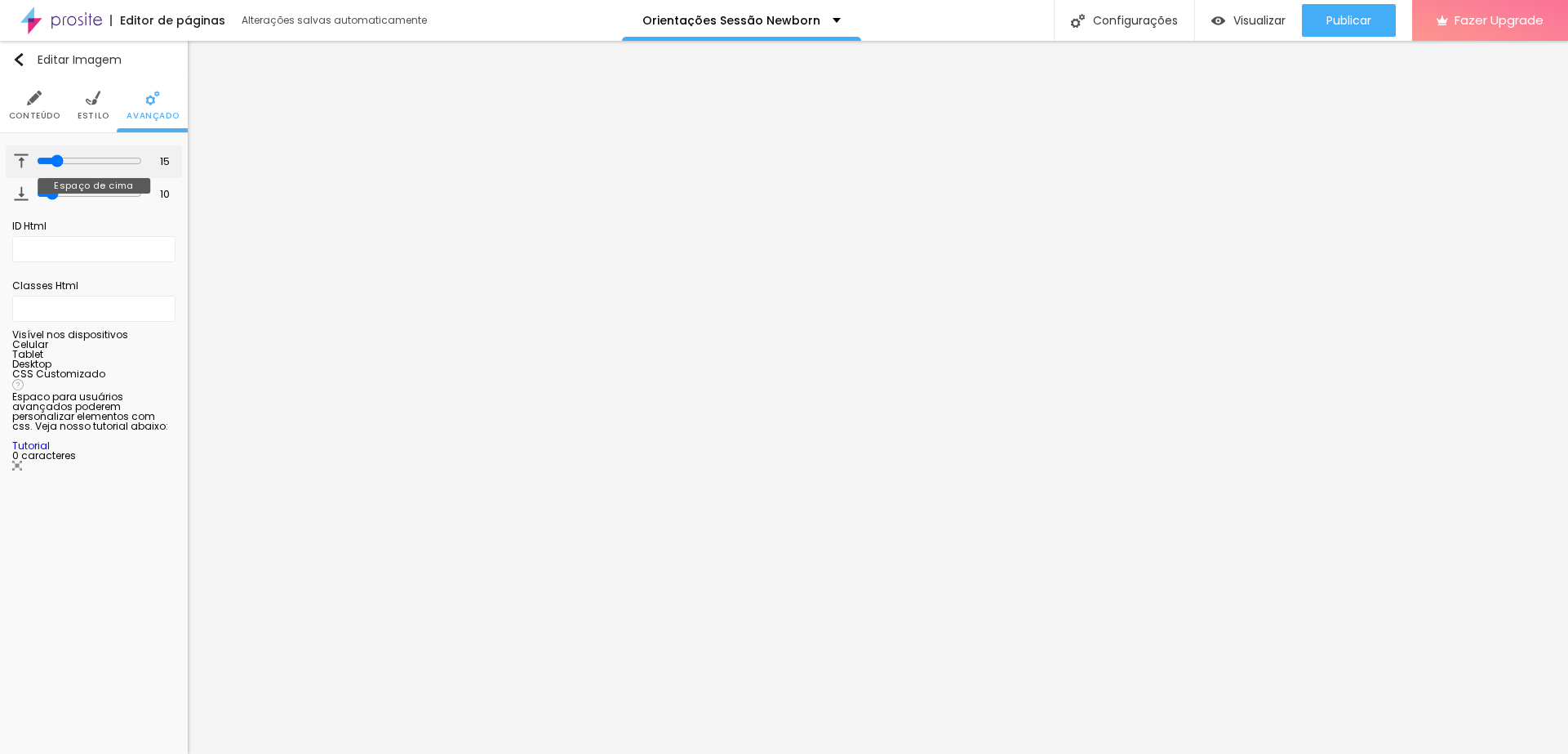
type input "16"
type input "18"
type input "20"
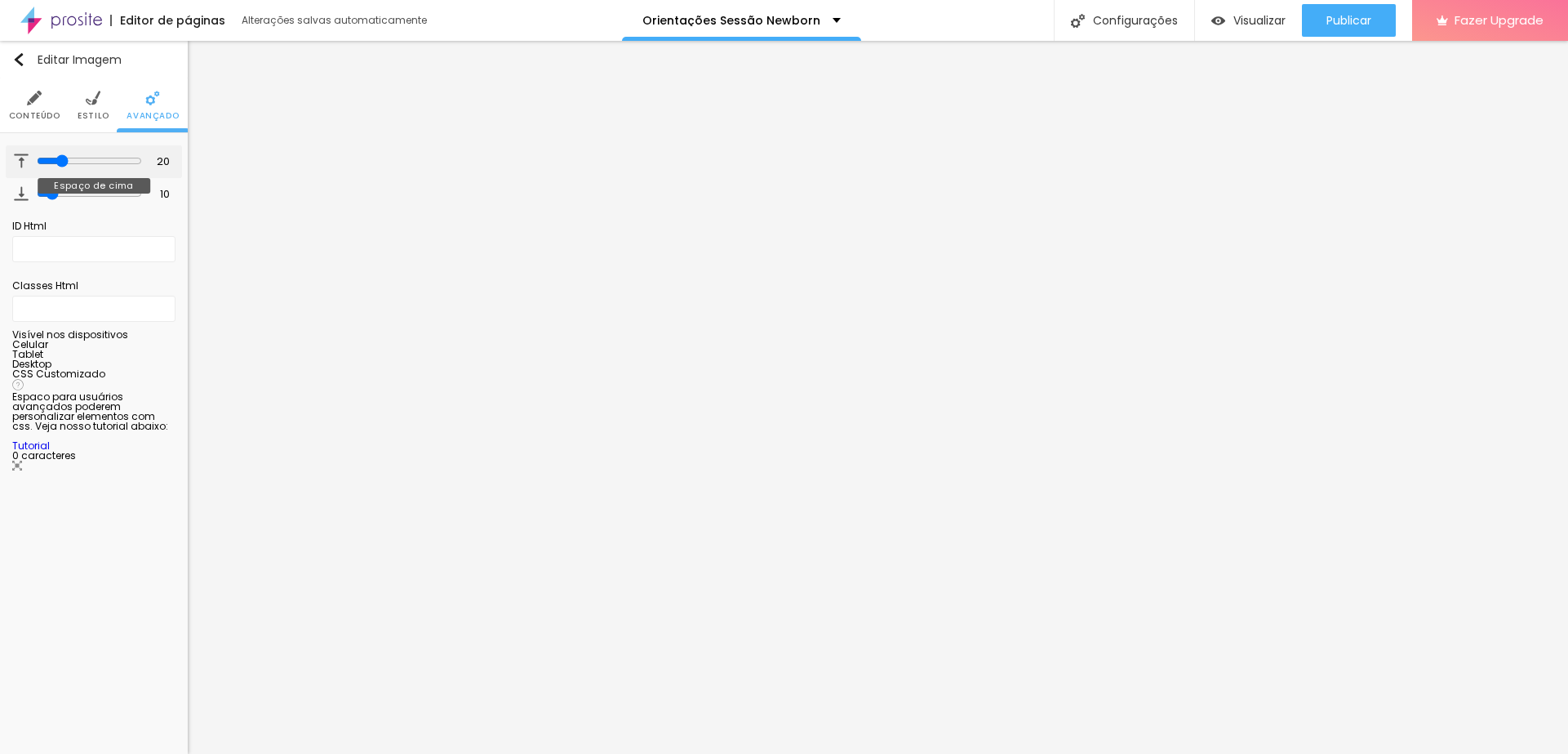
type input "22"
type input "24"
type input "27"
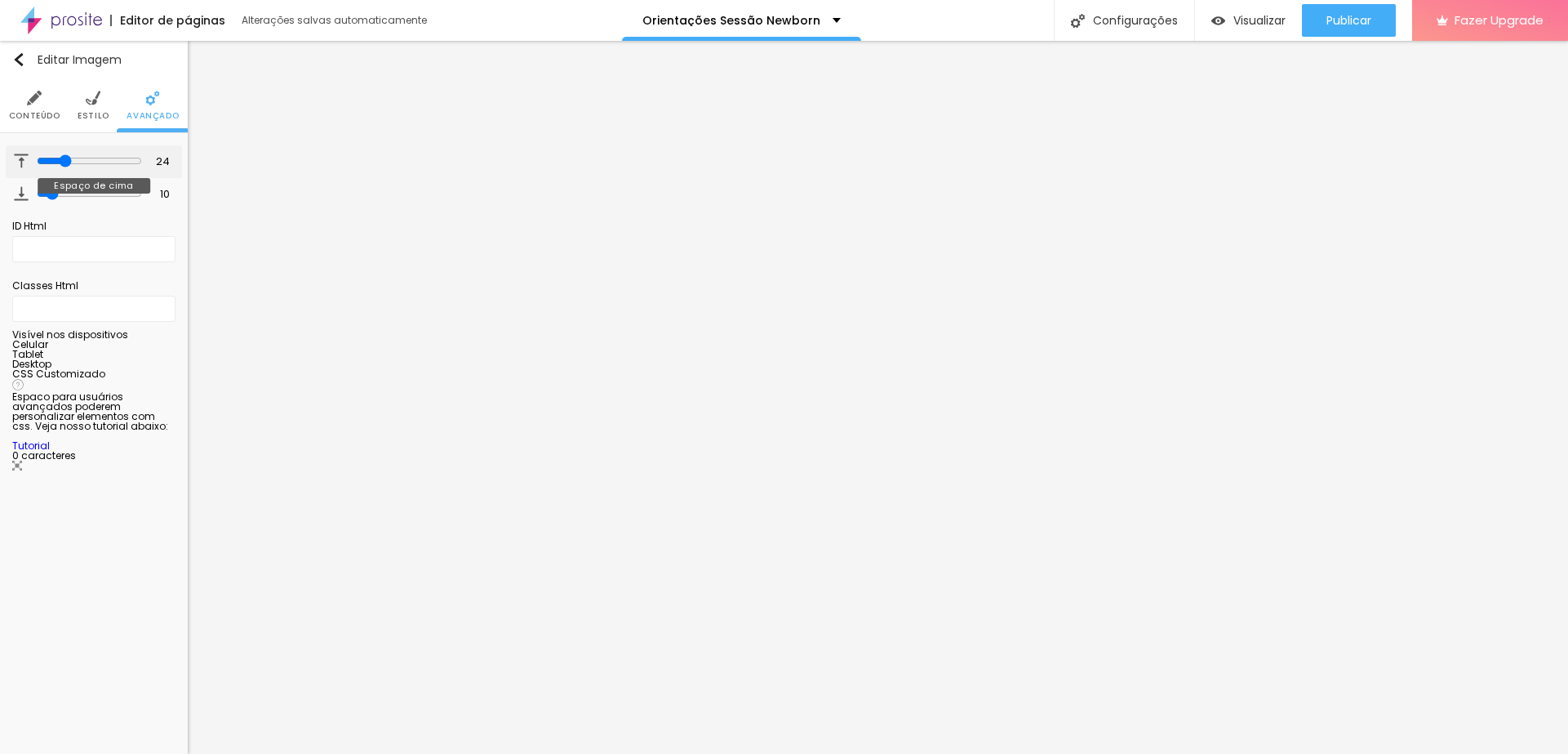
type input "27"
type input "28"
type input "33"
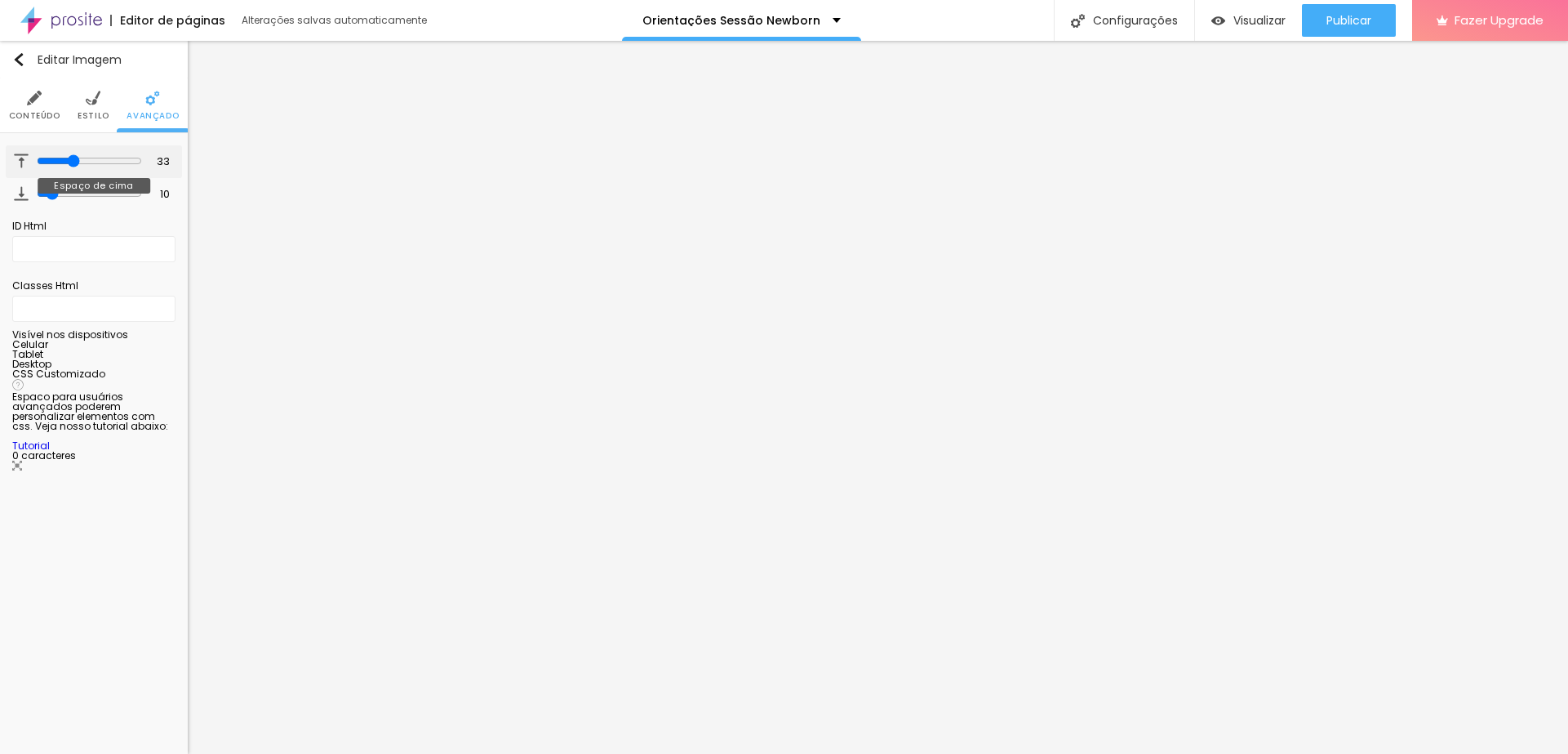
type input "35"
type input "36"
type input "35"
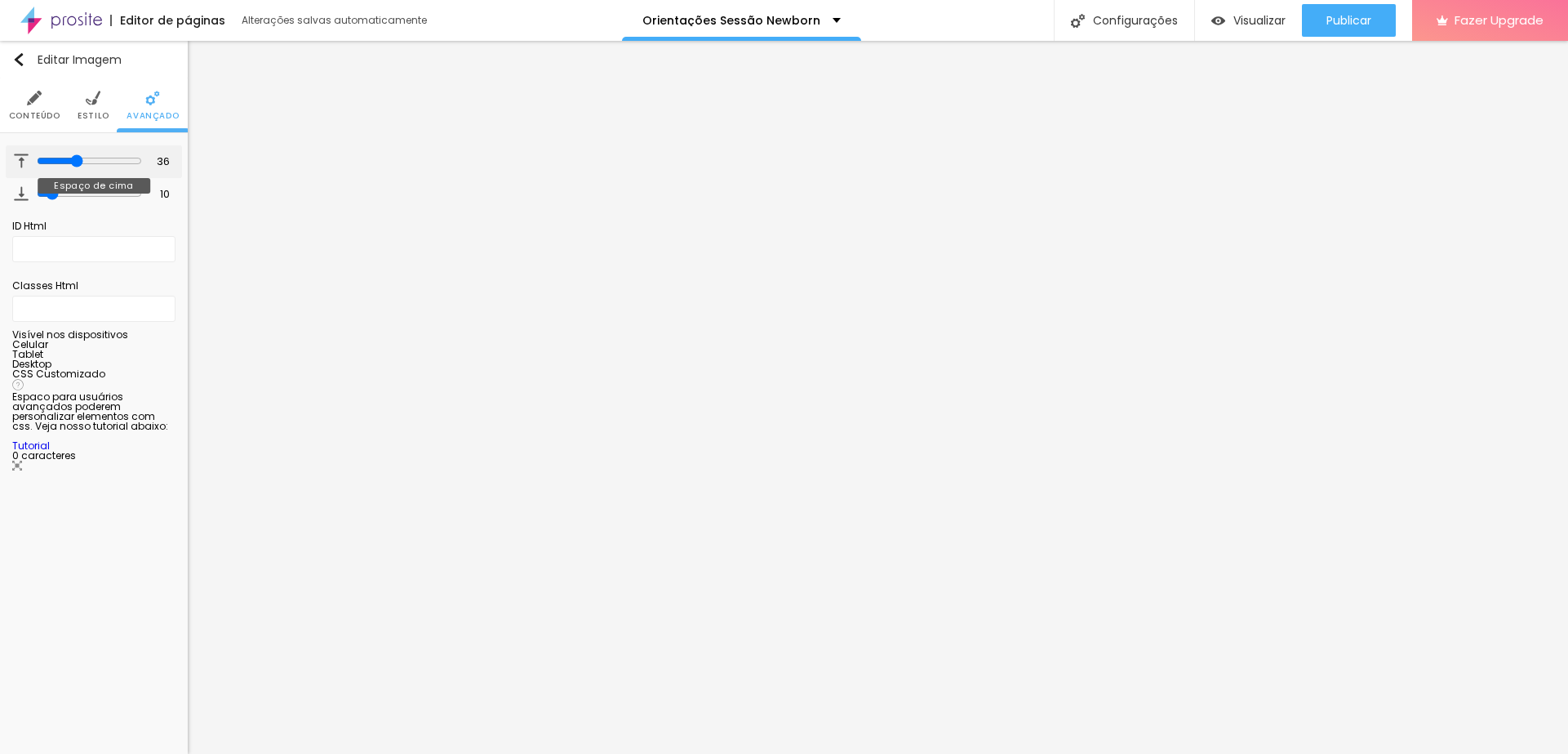
type input "35"
type input "34"
type input "33"
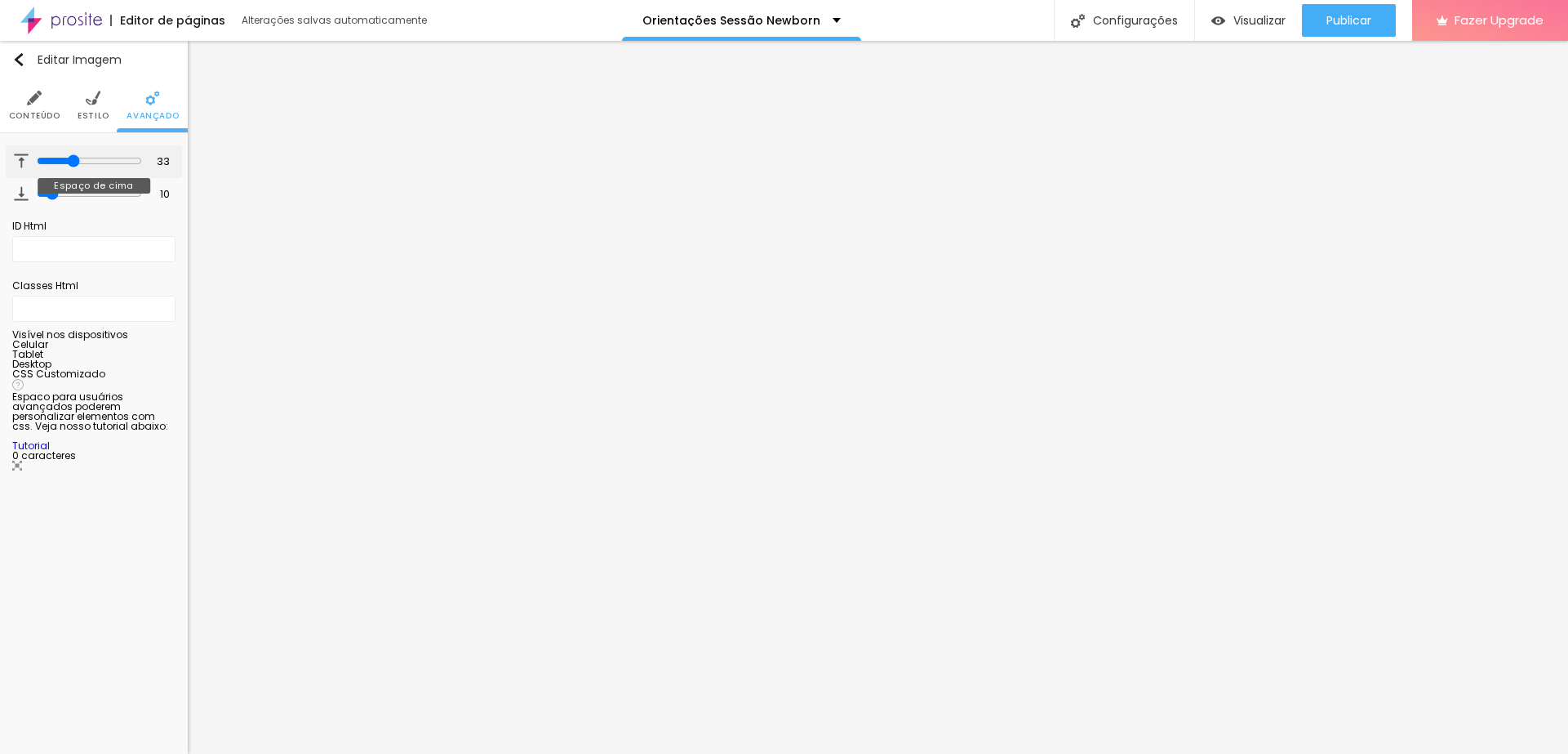
type input "31"
type input "30"
type input "29"
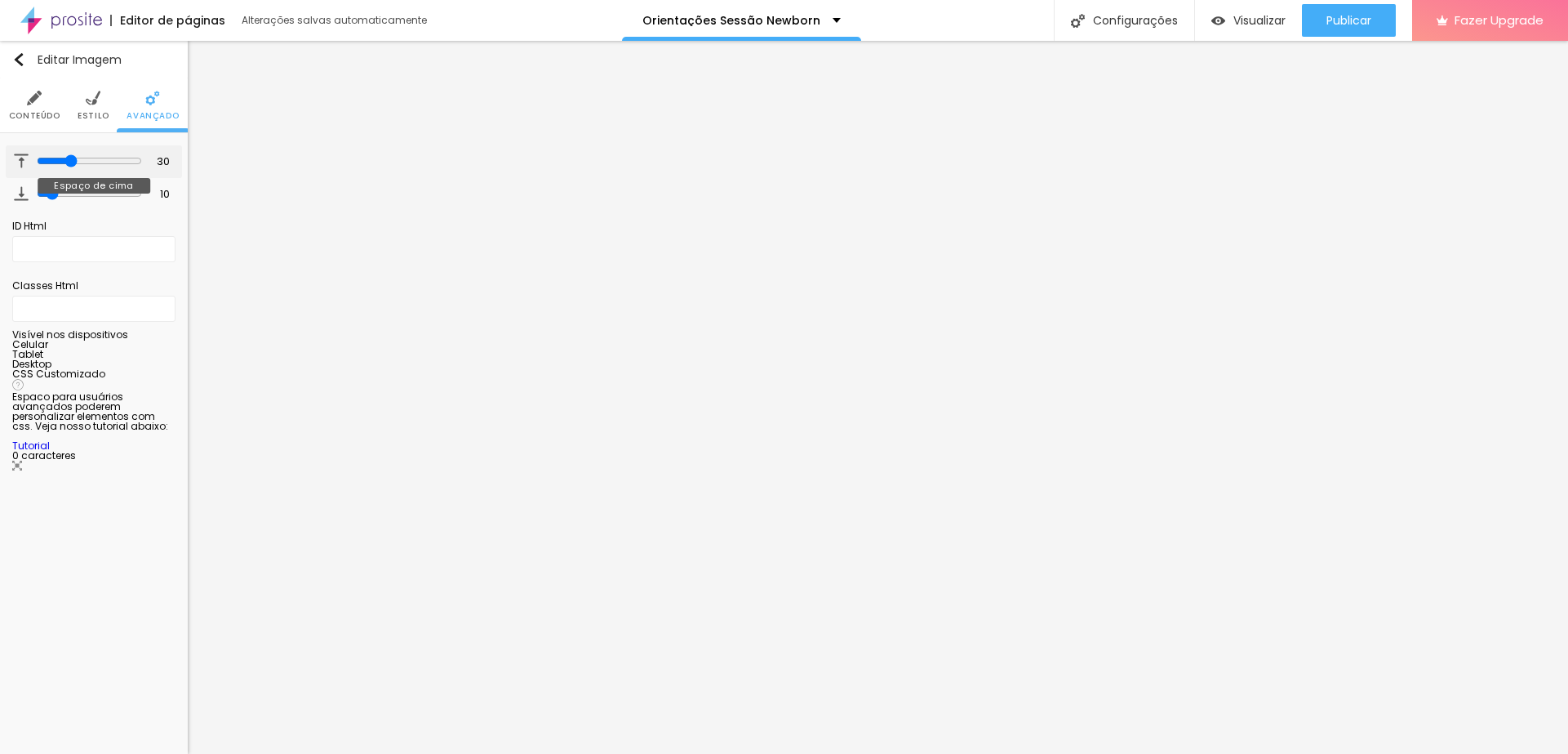
type input "29"
type input "28"
type input "26"
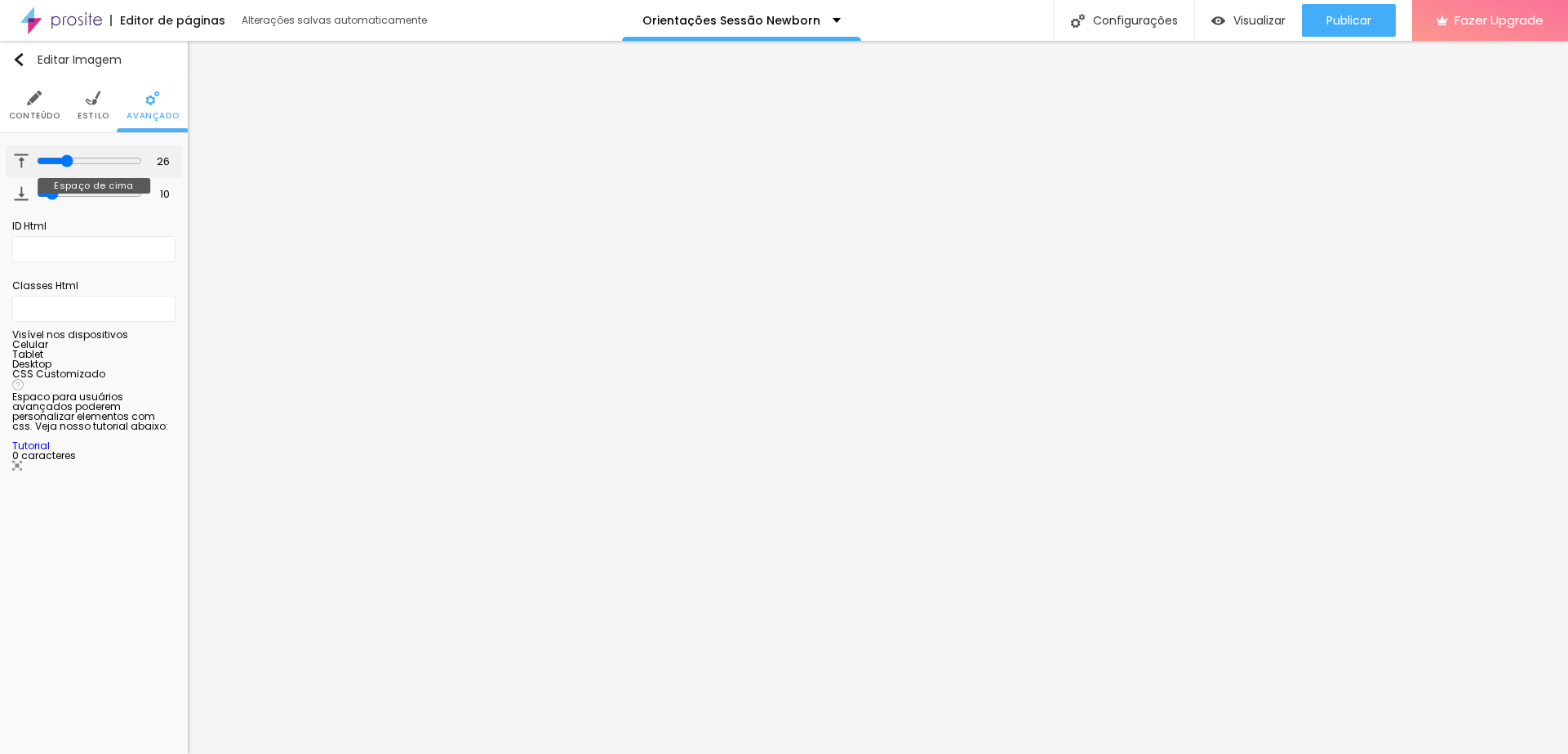
type input "25"
type input "23"
type input "21"
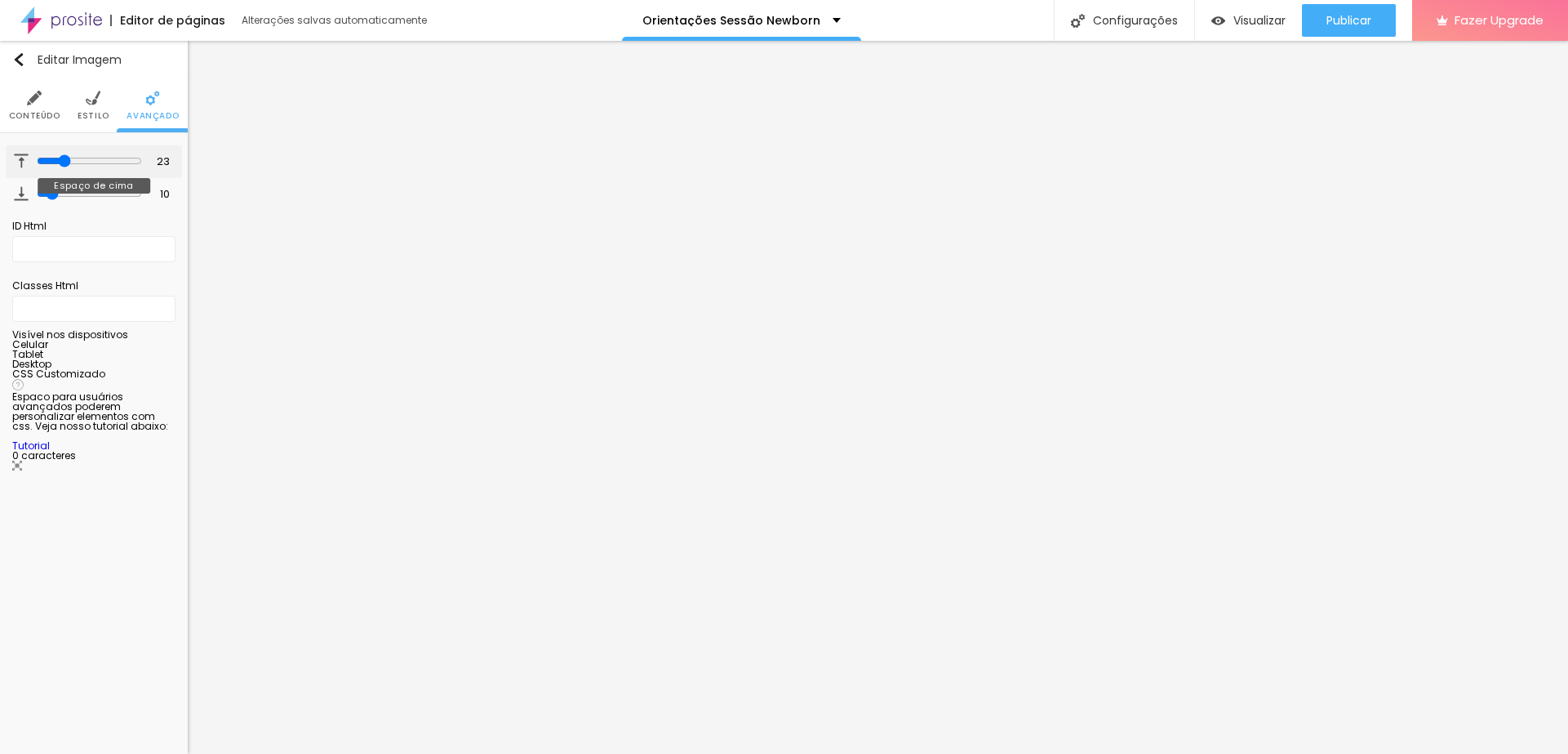
type input "21"
type input "19"
type input "18"
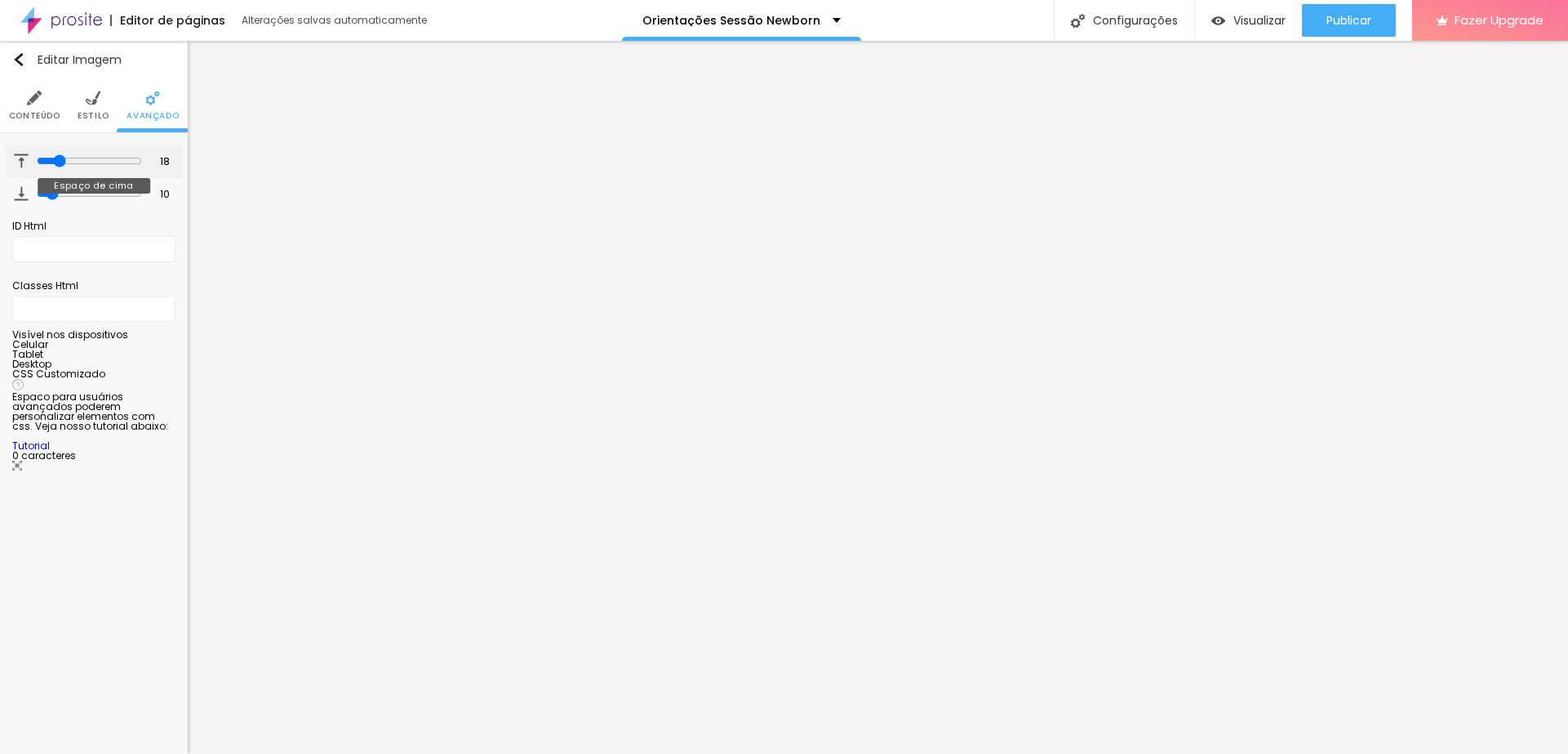
type input "17"
type input "16"
type input "14"
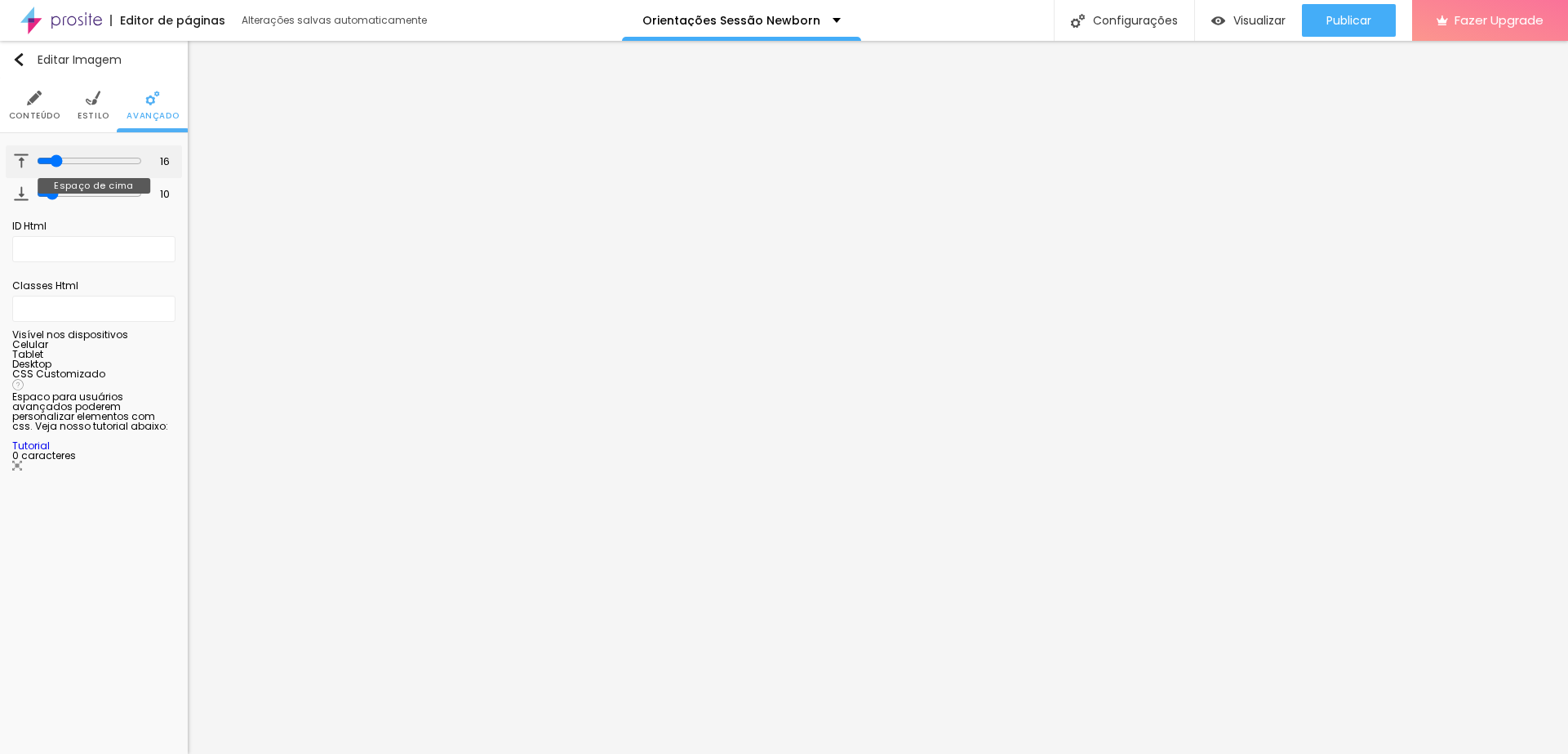
type input "14"
type input "13"
type input "11"
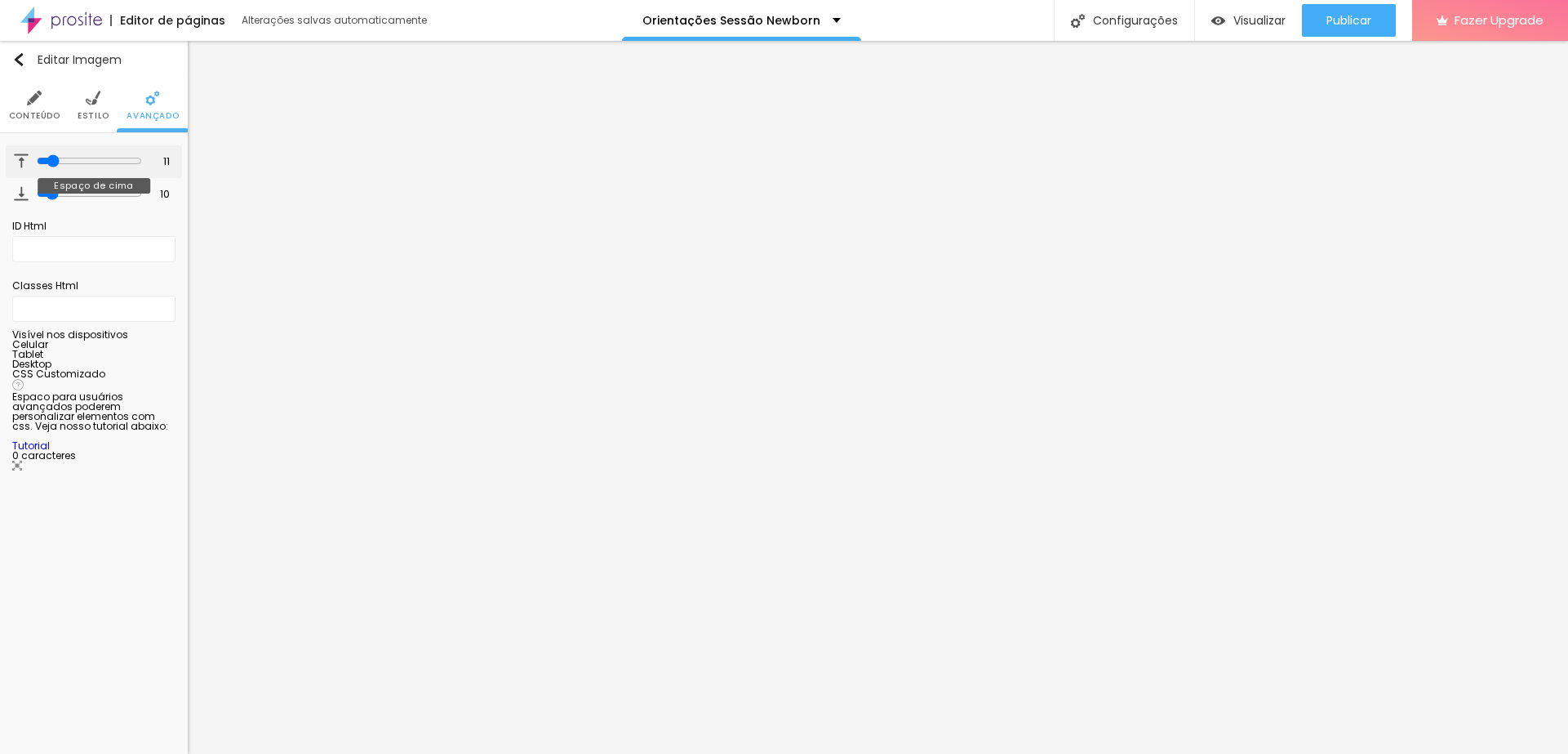
type input "9"
type input "7"
type input "6"
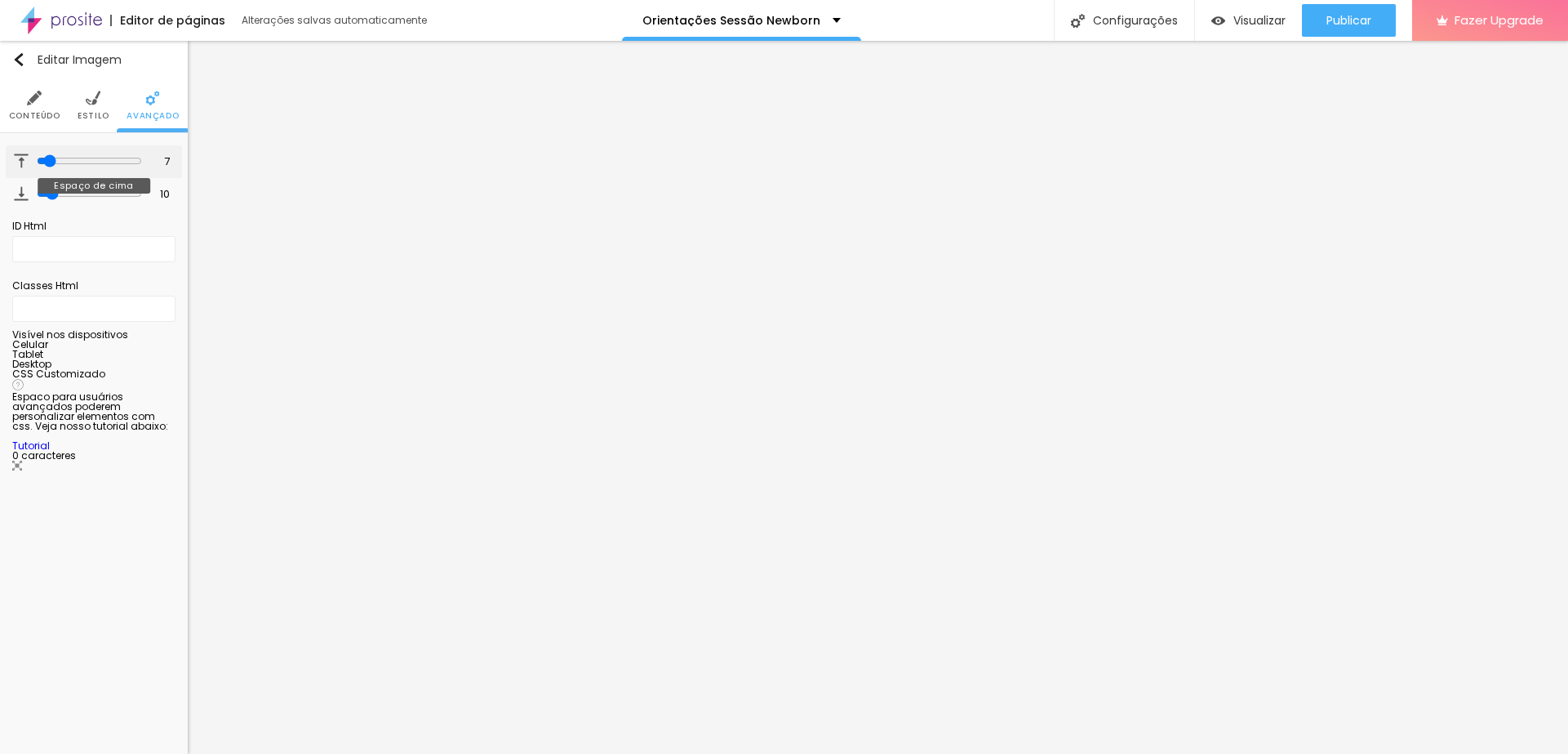
type input "6"
type input "5"
type input "4"
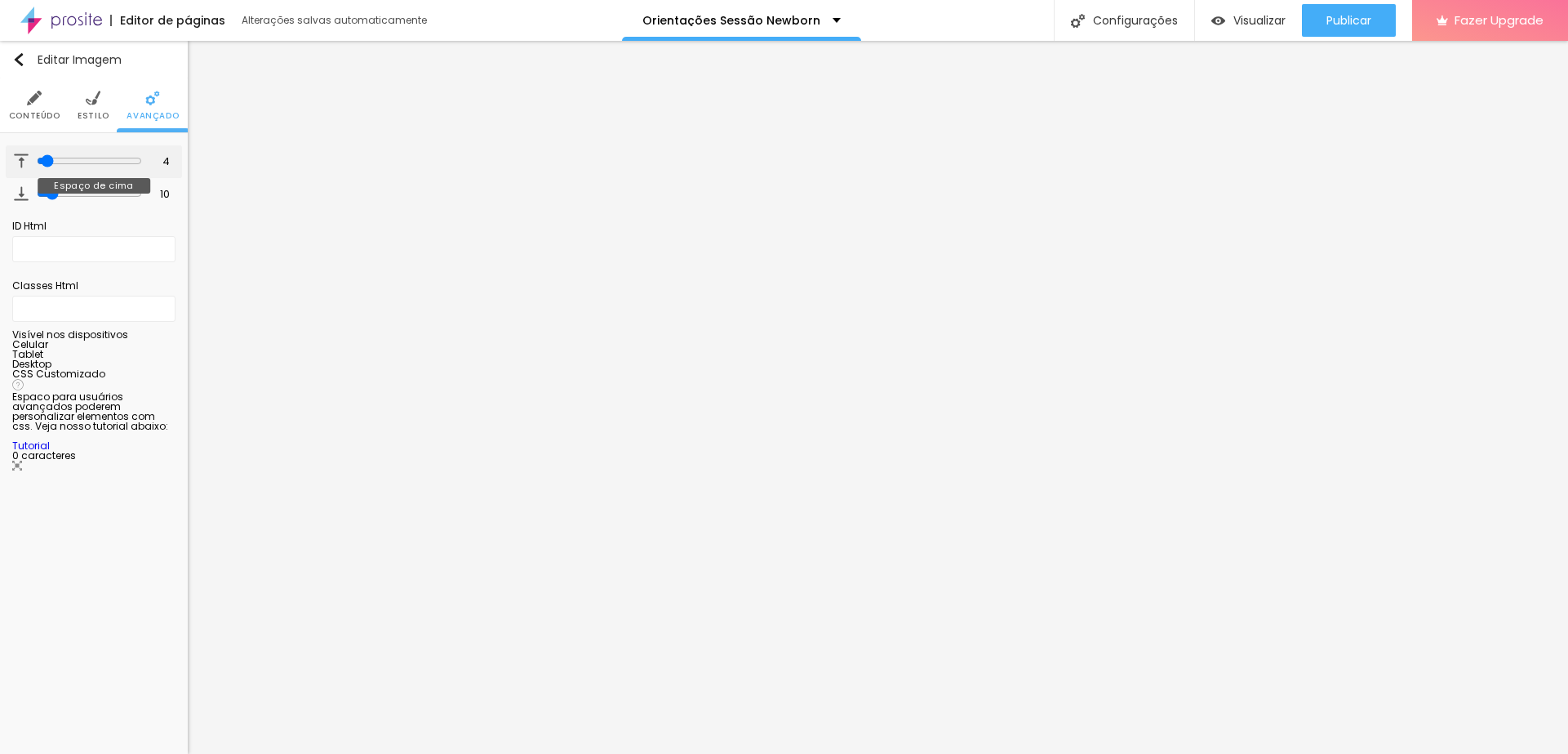
drag, startPoint x: 52, startPoint y: 160, endPoint x: 42, endPoint y: 165, distance: 11.2
type input "4"
click at [42, 165] on input "range" at bounding box center [90, 161] width 106 height 13
type input "8"
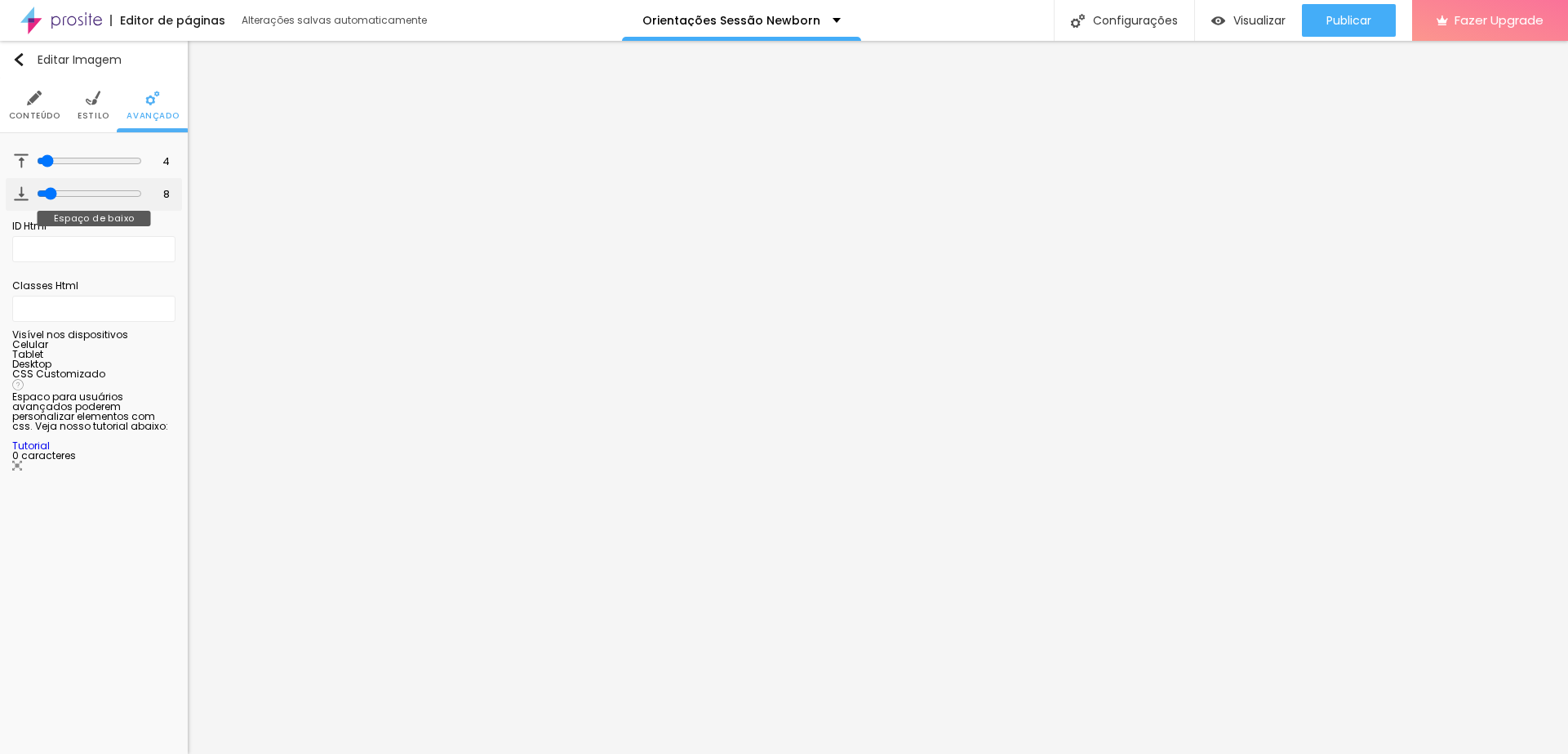
type input "7"
type input "6"
type input "5"
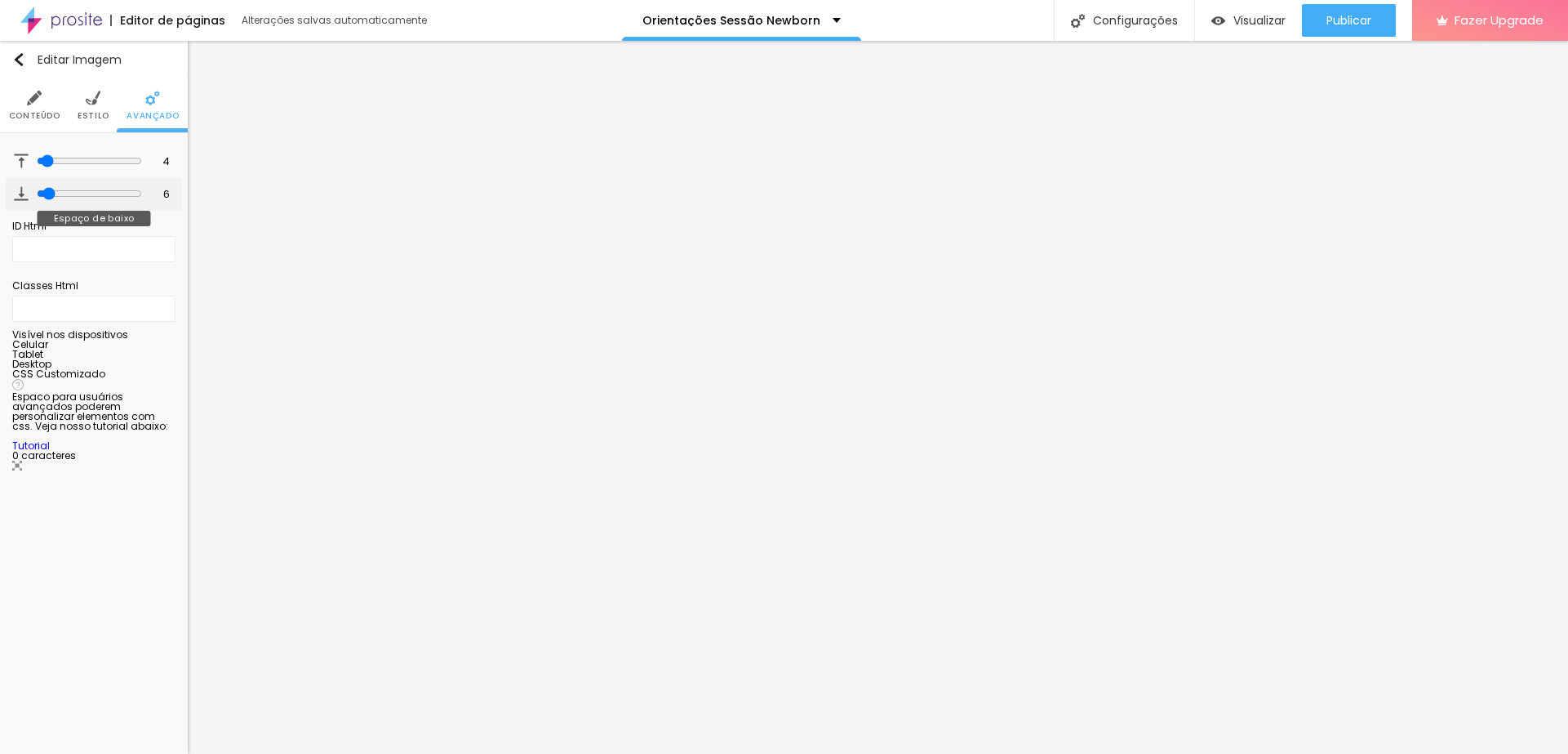
type input "5"
type input "3"
type input "2"
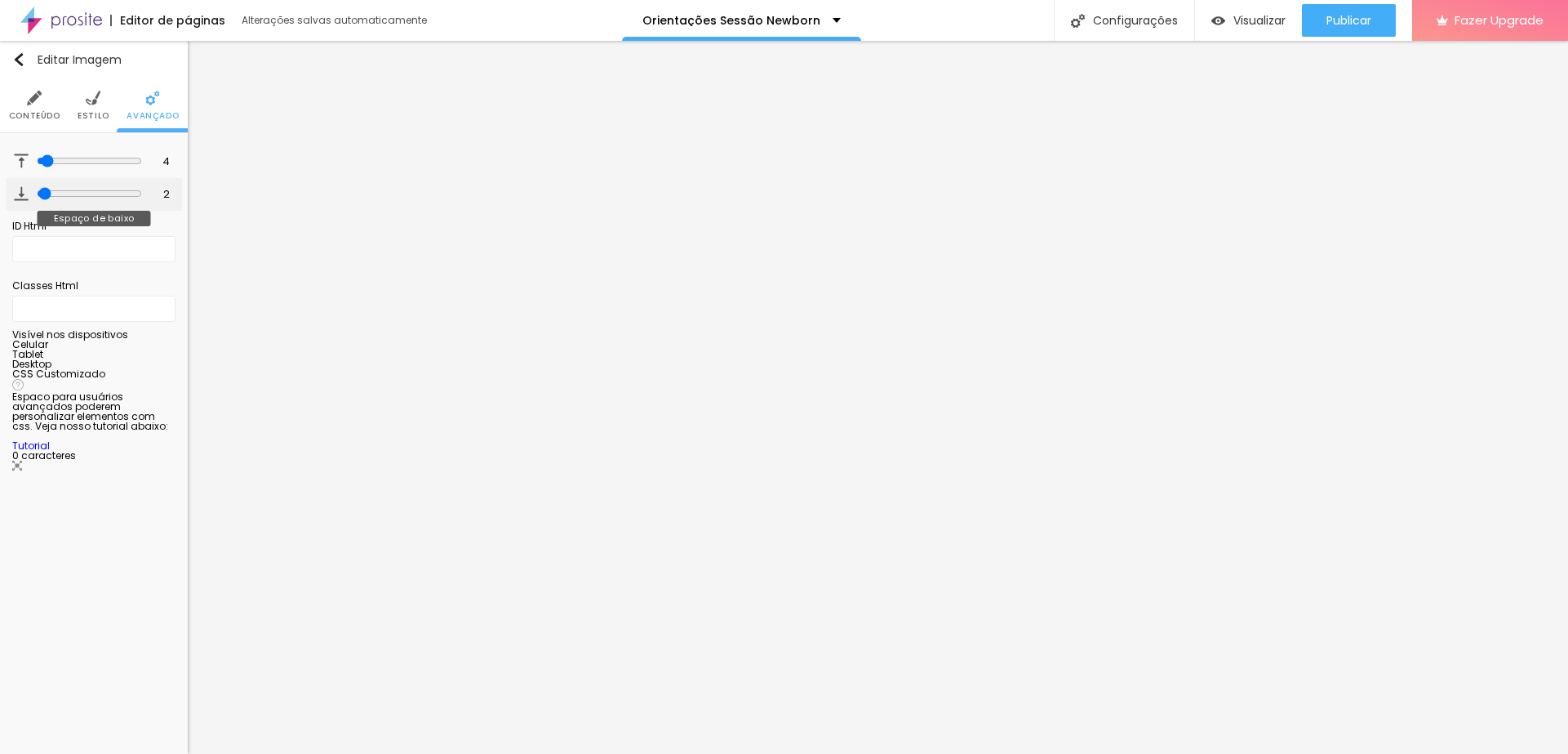
type input "1"
type input "2"
type input "5"
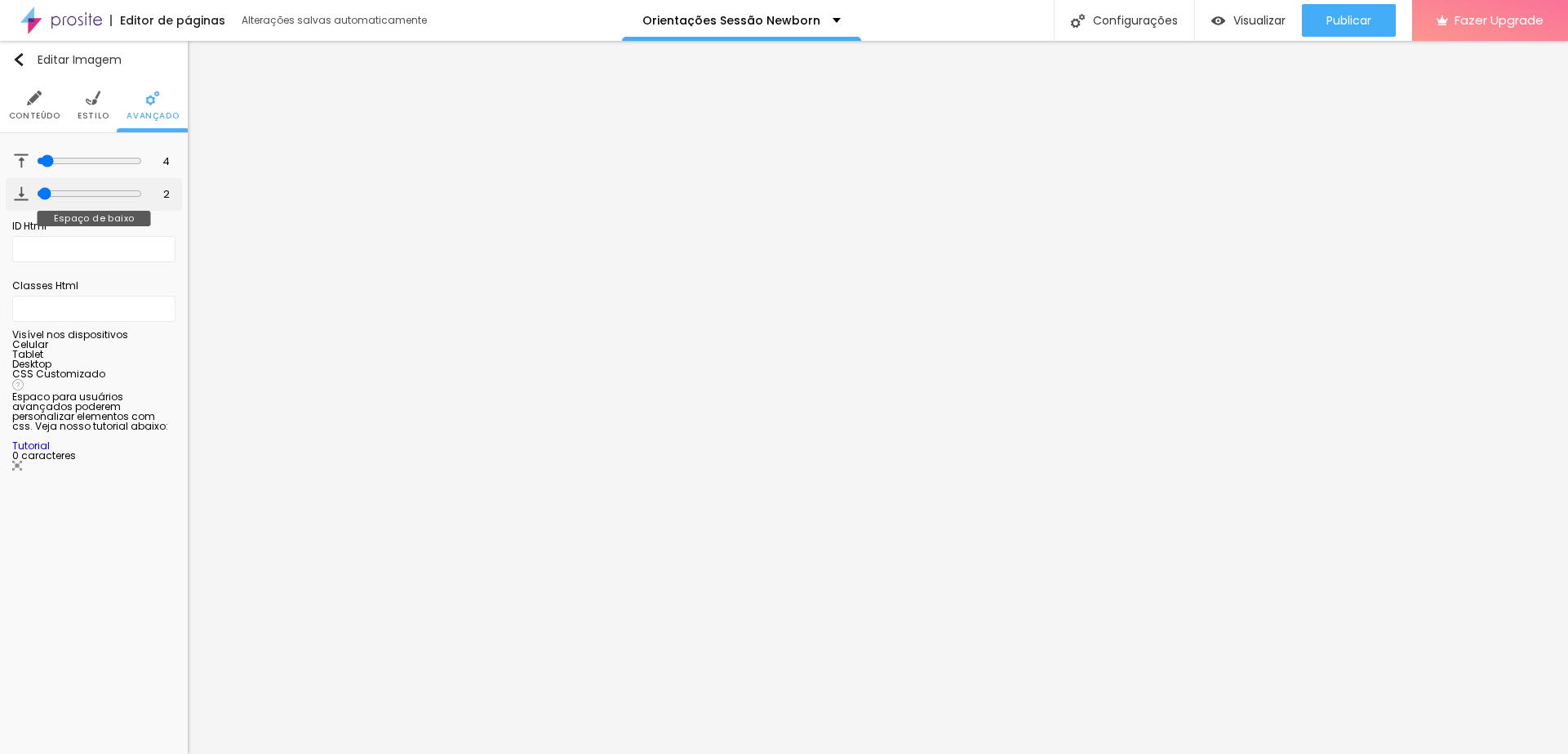
type input "5"
type input "9"
type input "16"
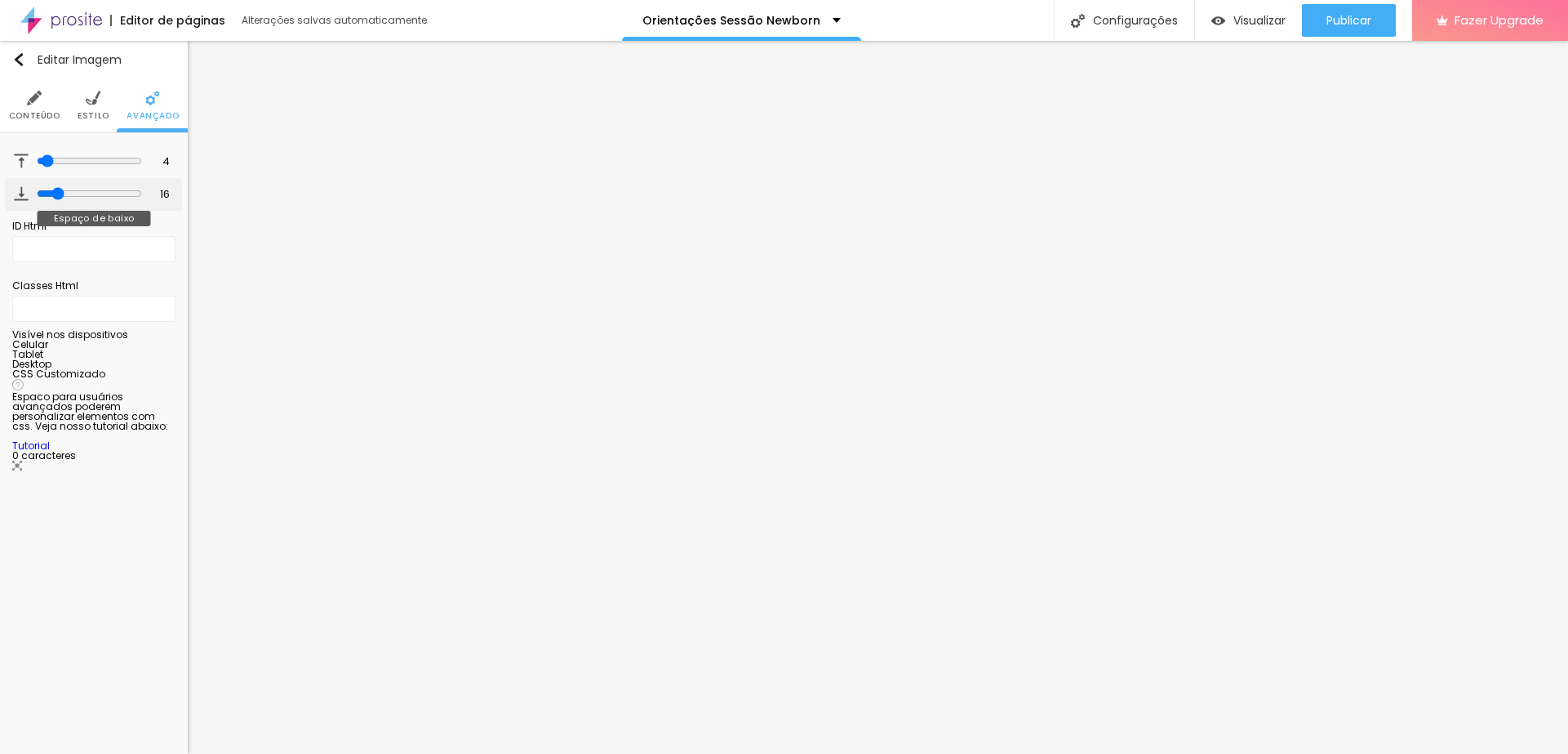
type input "21"
type input "22"
type input "23"
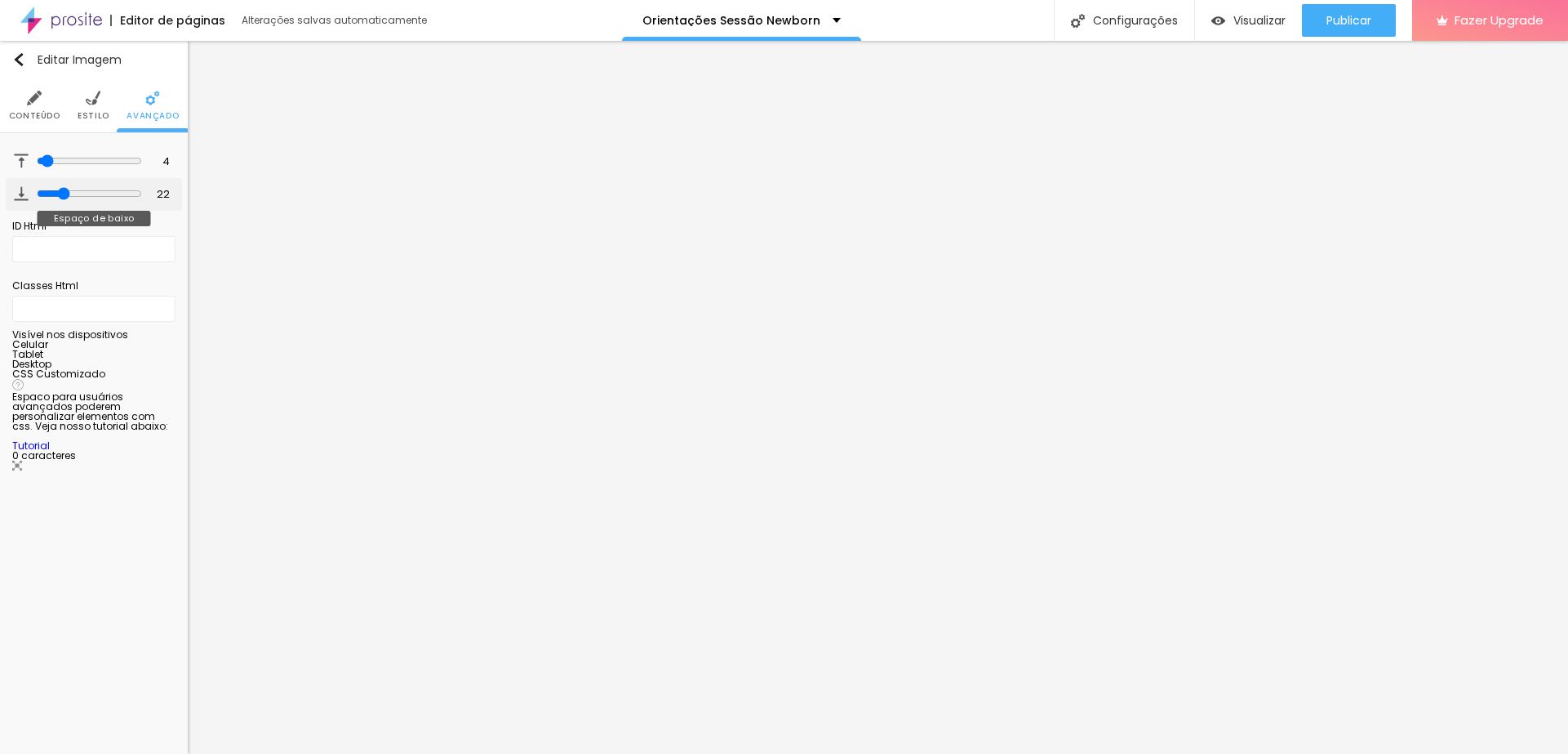
type input "23"
type input "22"
type input "21"
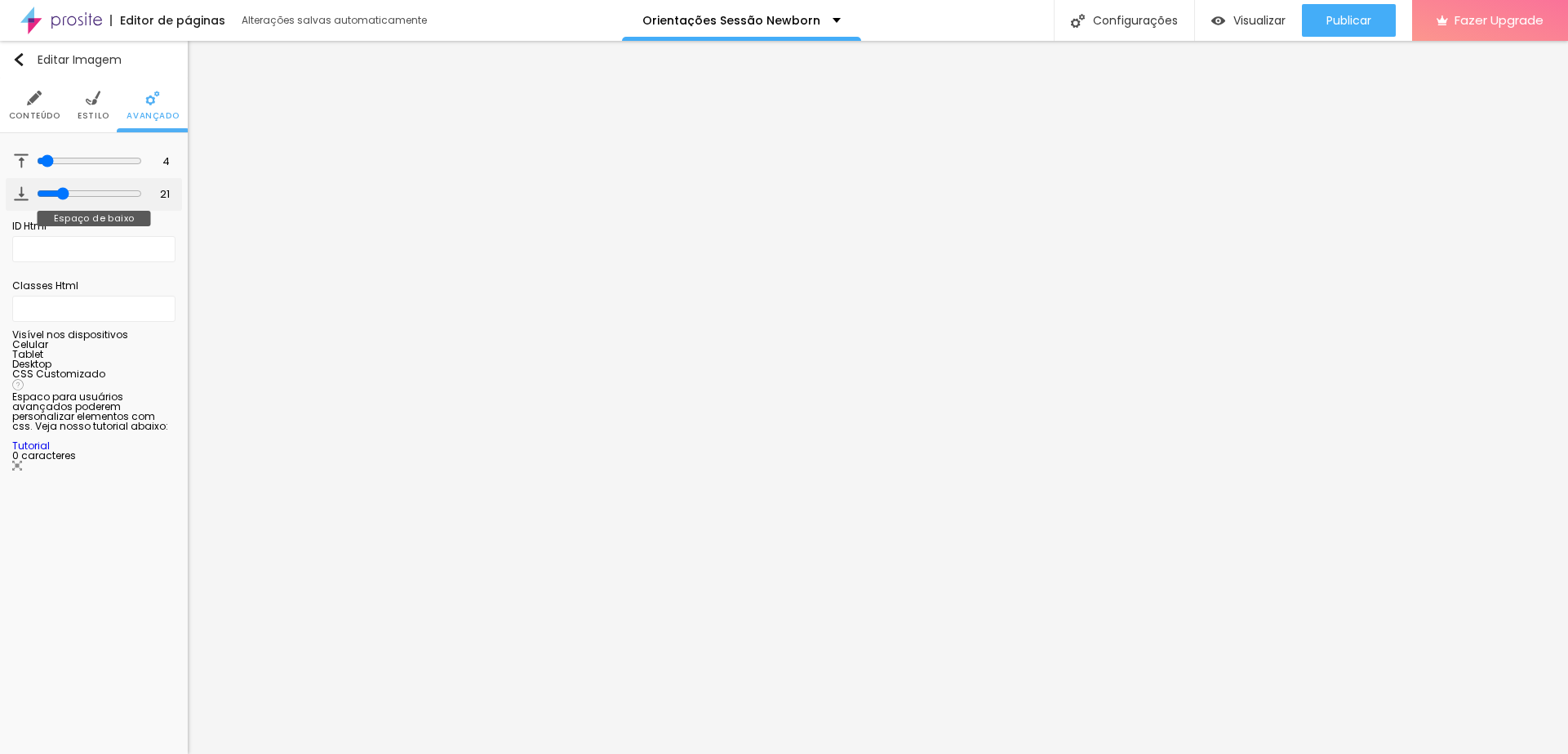
type input "19"
type input "18"
type input "16"
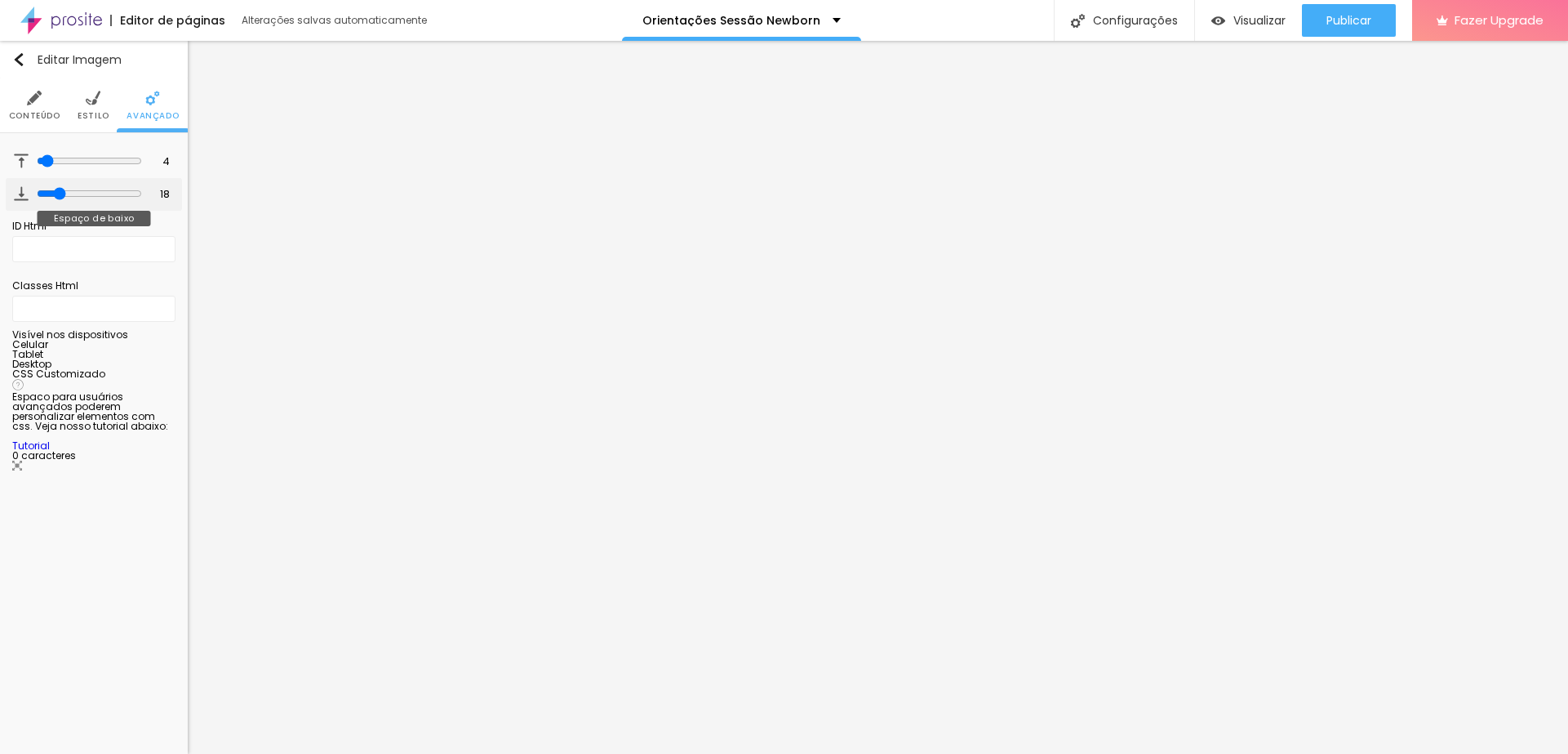
type input "16"
type input "15"
type input "14"
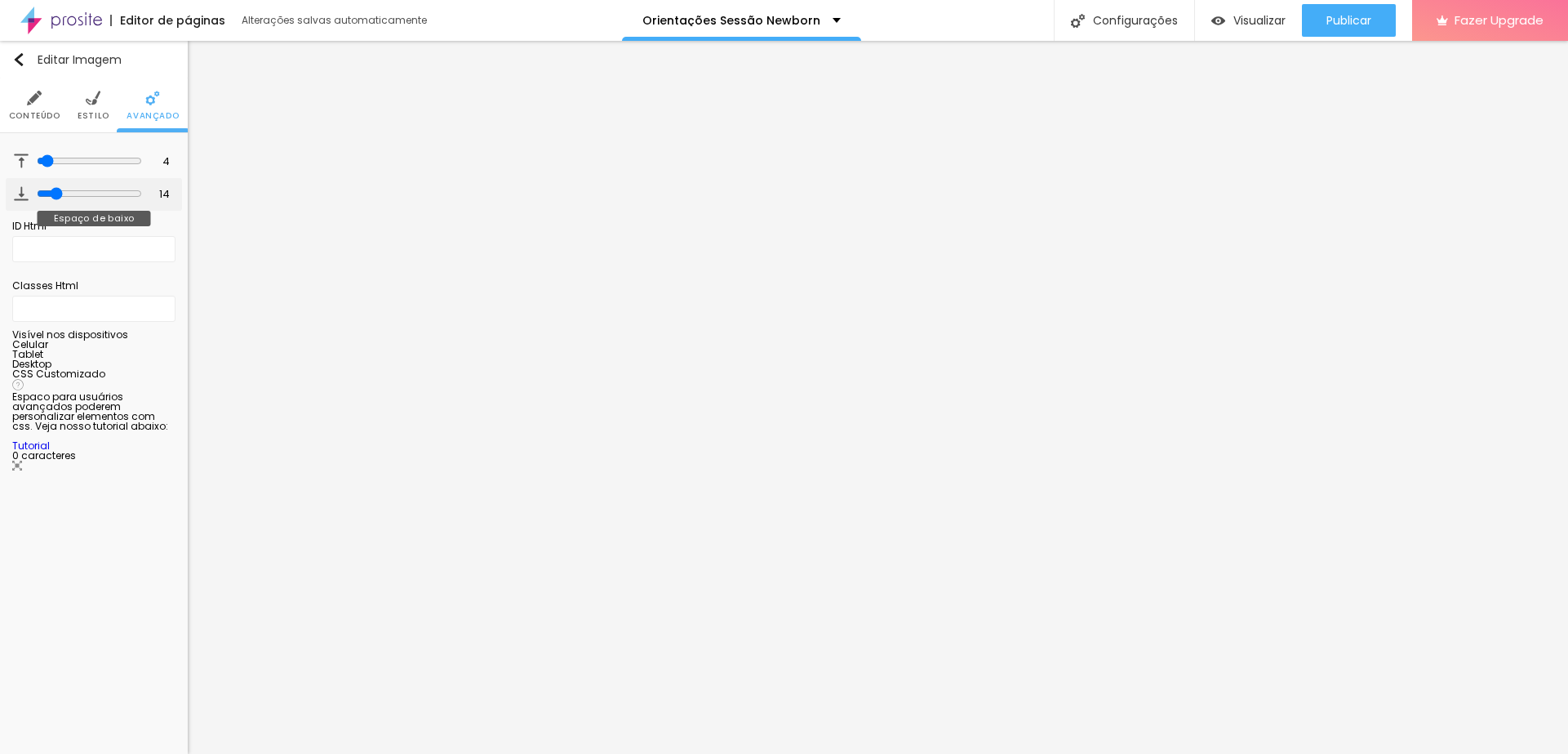
type input "13"
type input "11"
type input "8"
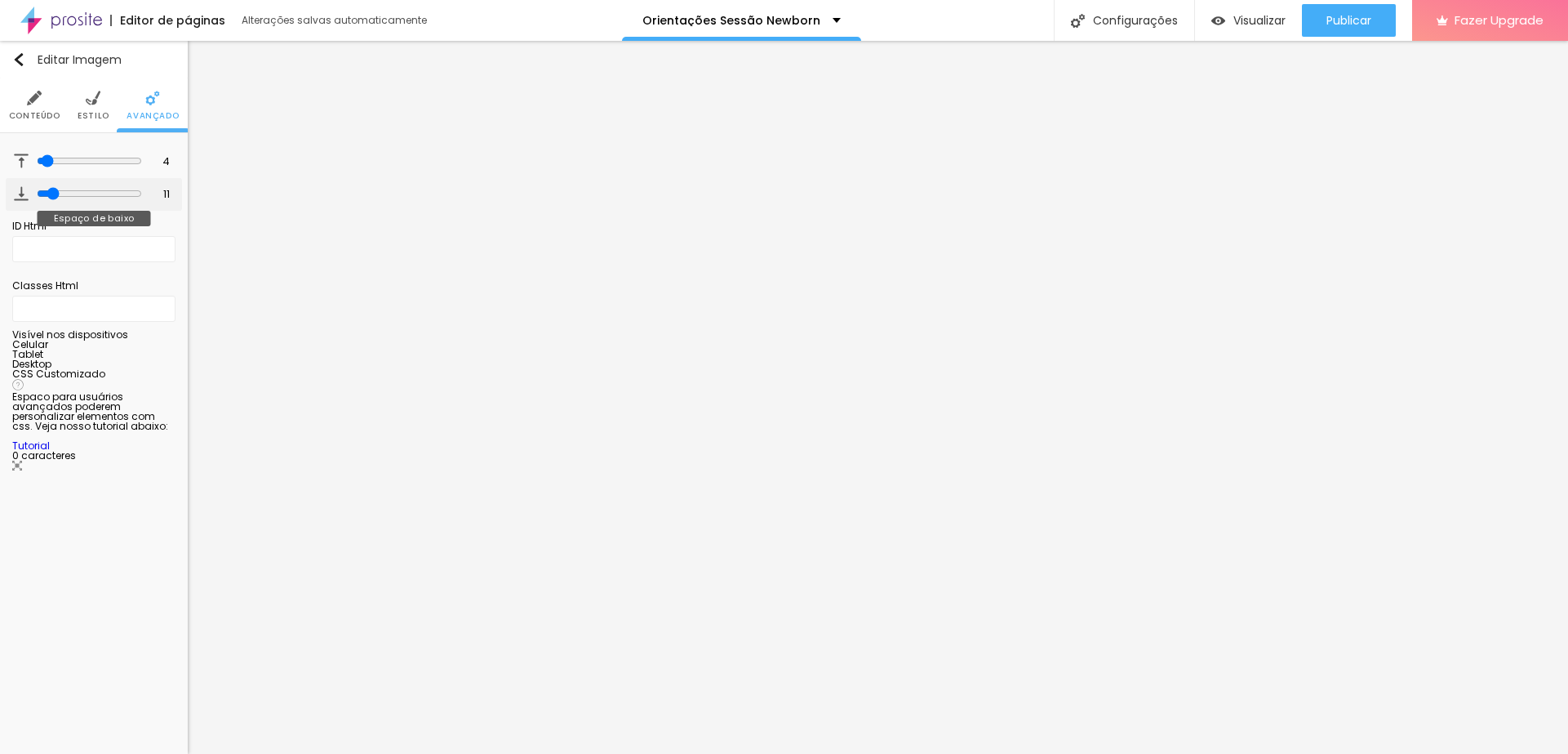
type input "8"
type input "7"
type input "5"
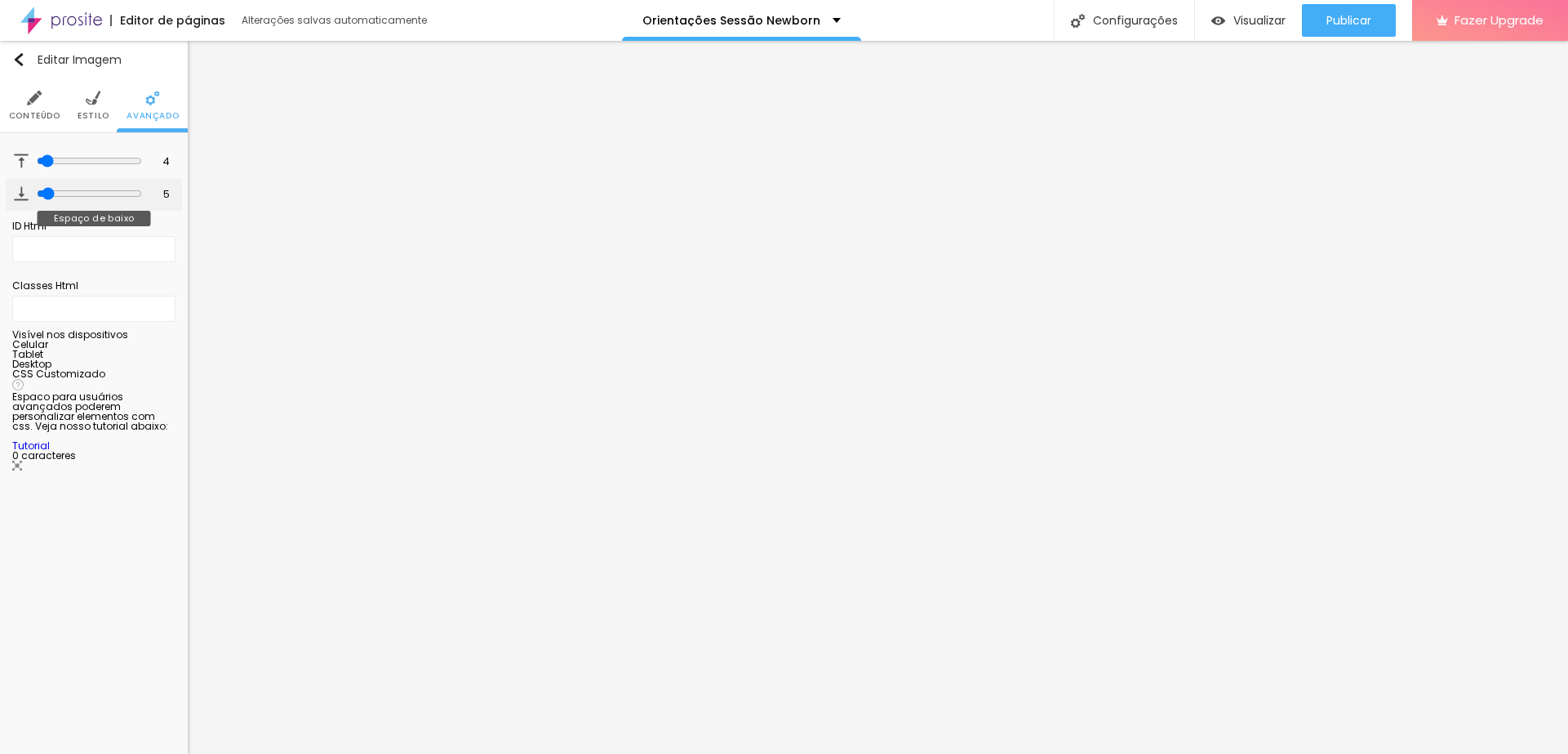
type input "2"
type input "1"
type input "0"
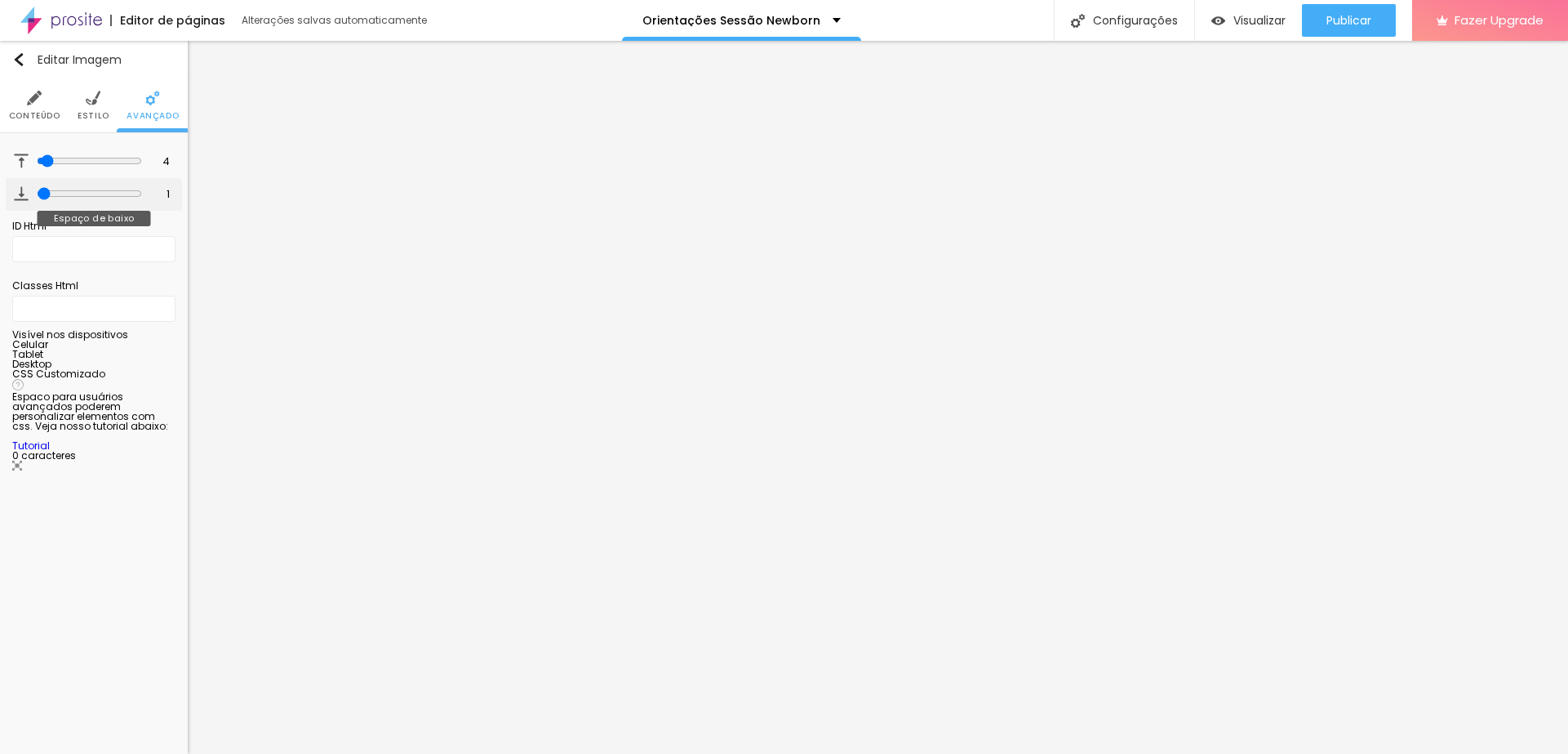
type input "0"
type input "1"
type input "2"
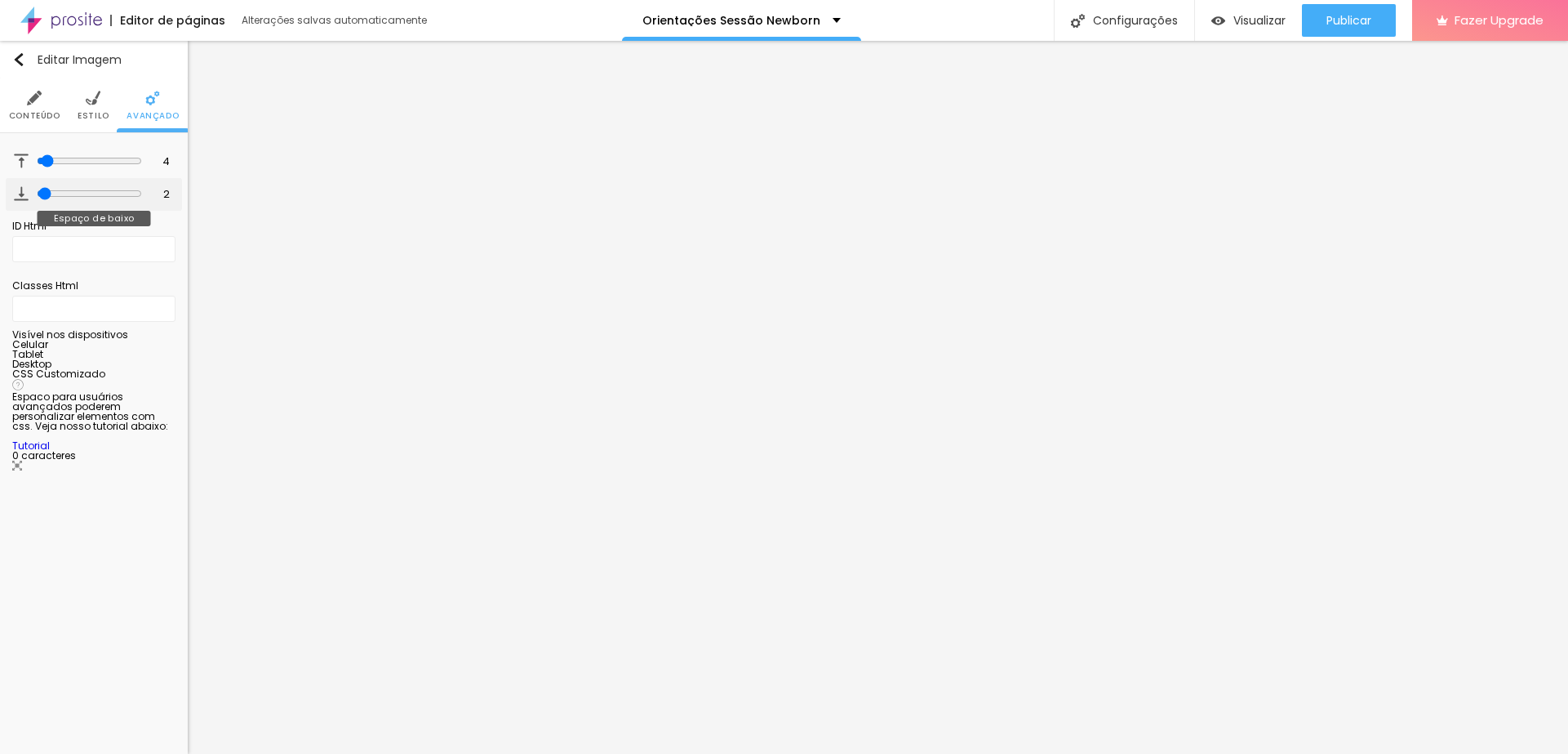
type input "1"
type input "0"
drag, startPoint x: 49, startPoint y: 192, endPoint x: 32, endPoint y: 192, distance: 17.0
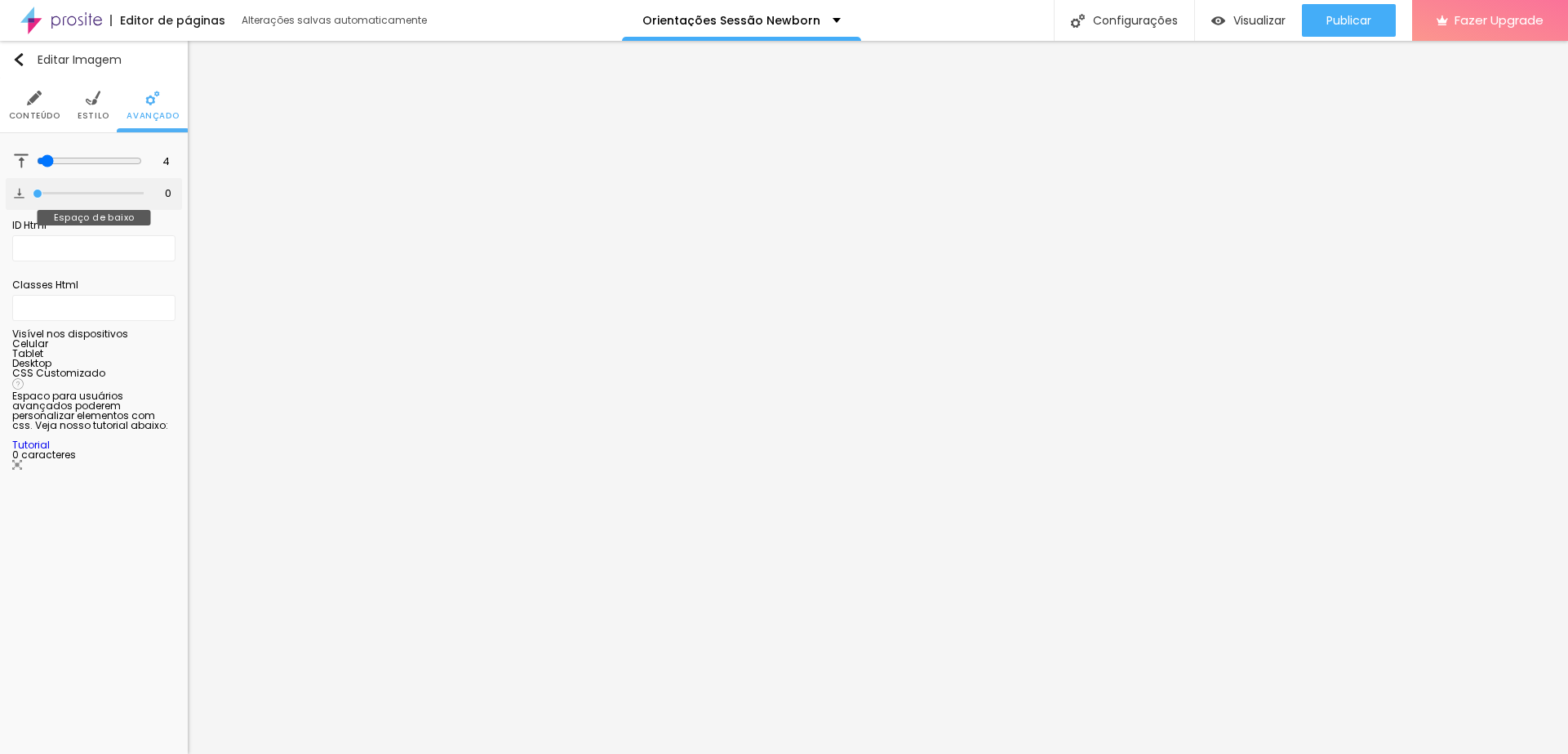
type input "0"
click at [32, 192] on input "range" at bounding box center [87, 193] width 111 height 8
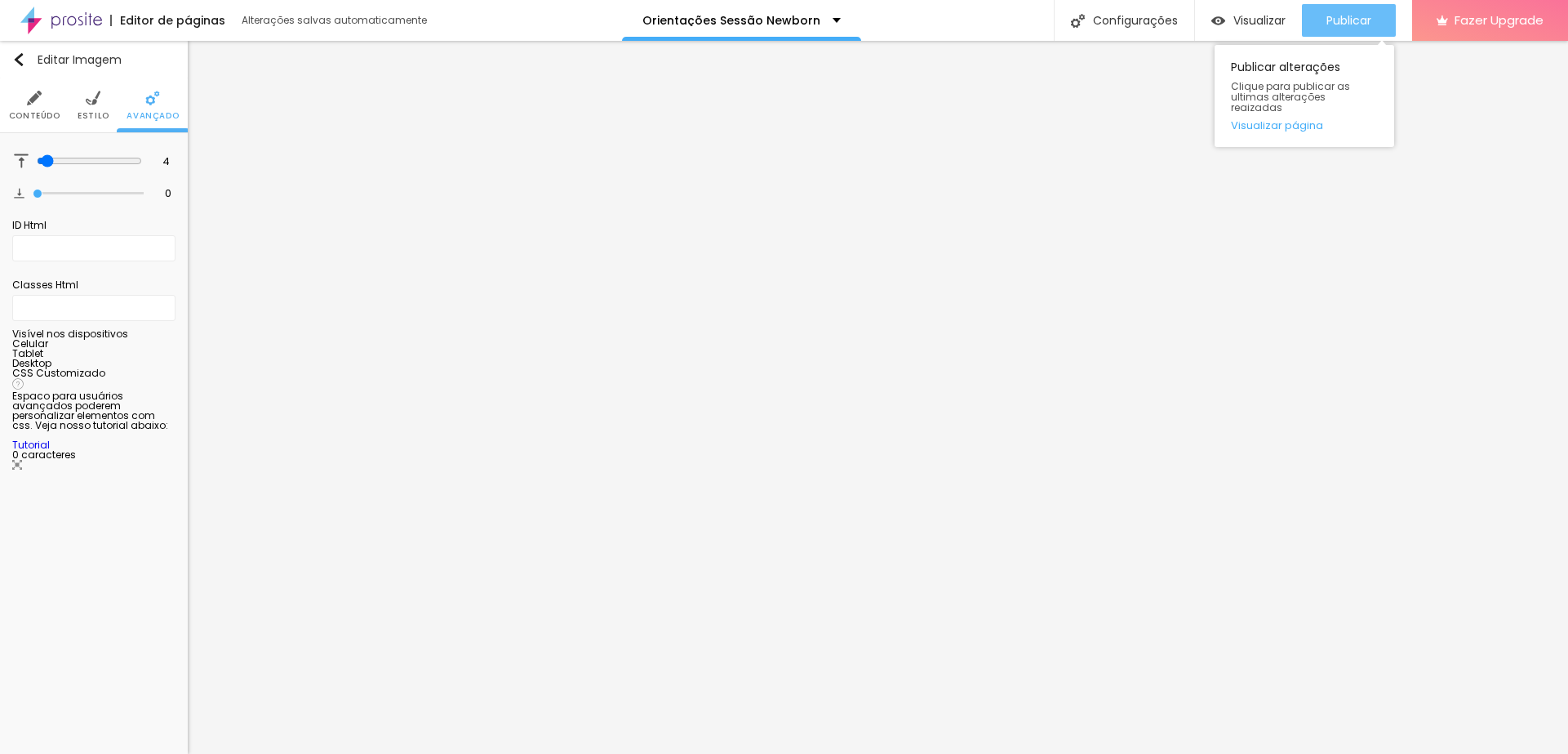
click at [1363, 14] on span "Publicar" at bounding box center [1349, 20] width 45 height 13
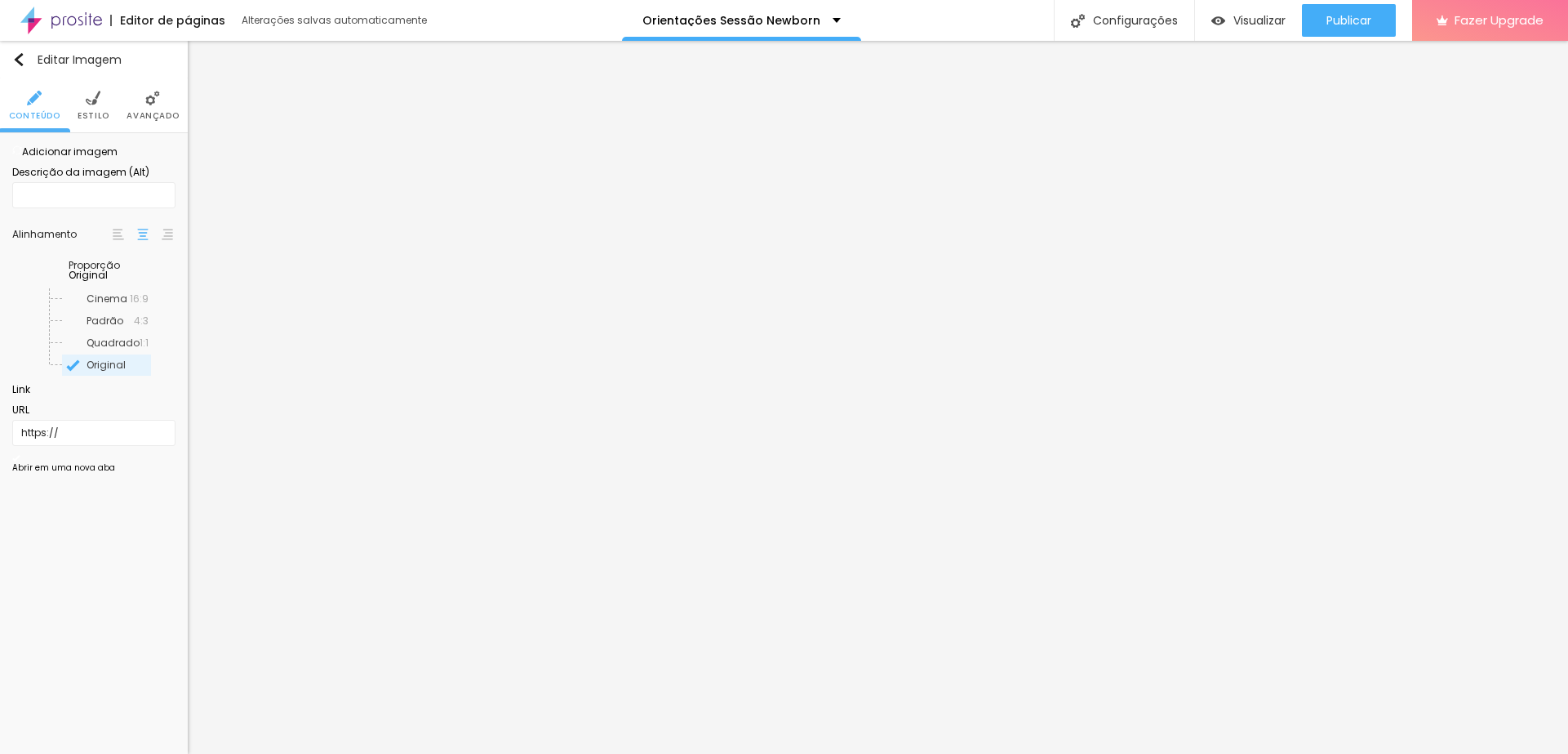
click at [74, 159] on span "Adicionar imagem" at bounding box center [66, 152] width 106 height 14
